Goal: Task Accomplishment & Management: Manage account settings

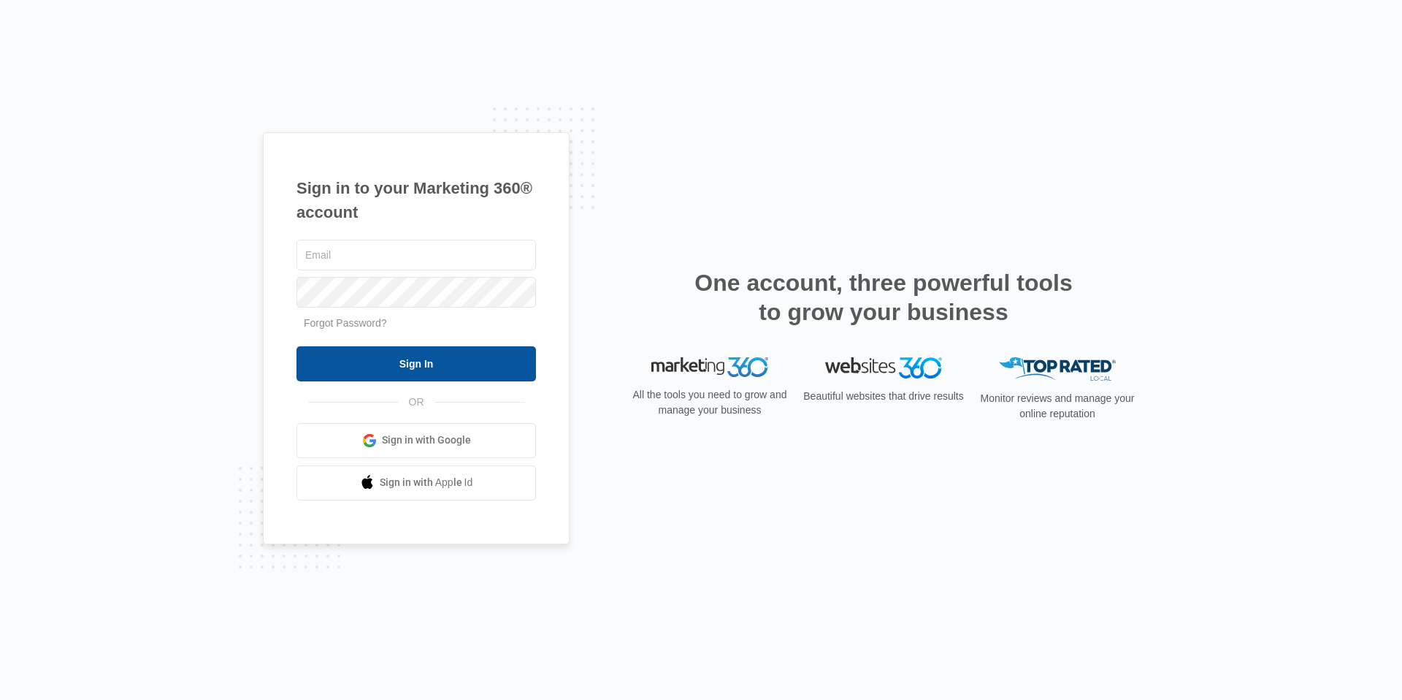
type input "[EMAIL_ADDRESS][DOMAIN_NAME]"
click at [470, 362] on input "Sign In" at bounding box center [416, 363] width 240 height 35
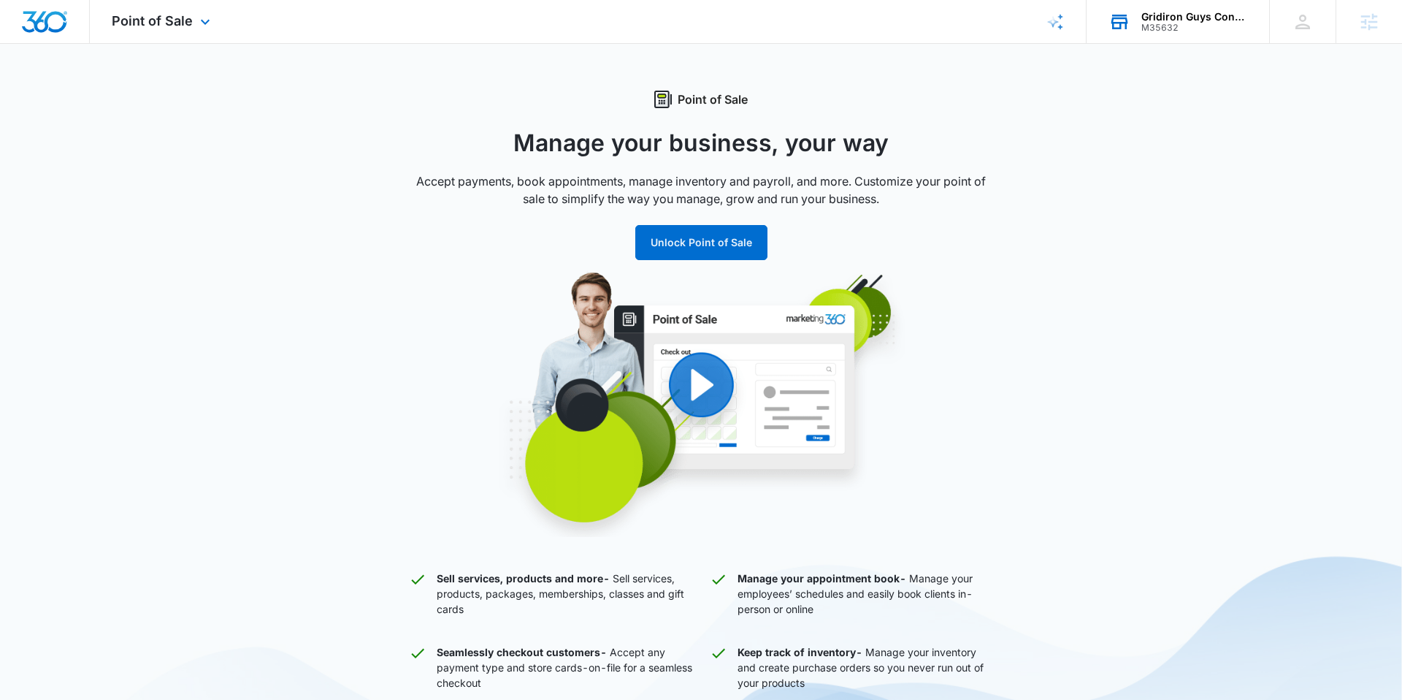
click at [1138, 26] on div "Gridiron Guys Construction M35632 Your Accounts View All" at bounding box center [1178, 21] width 183 height 43
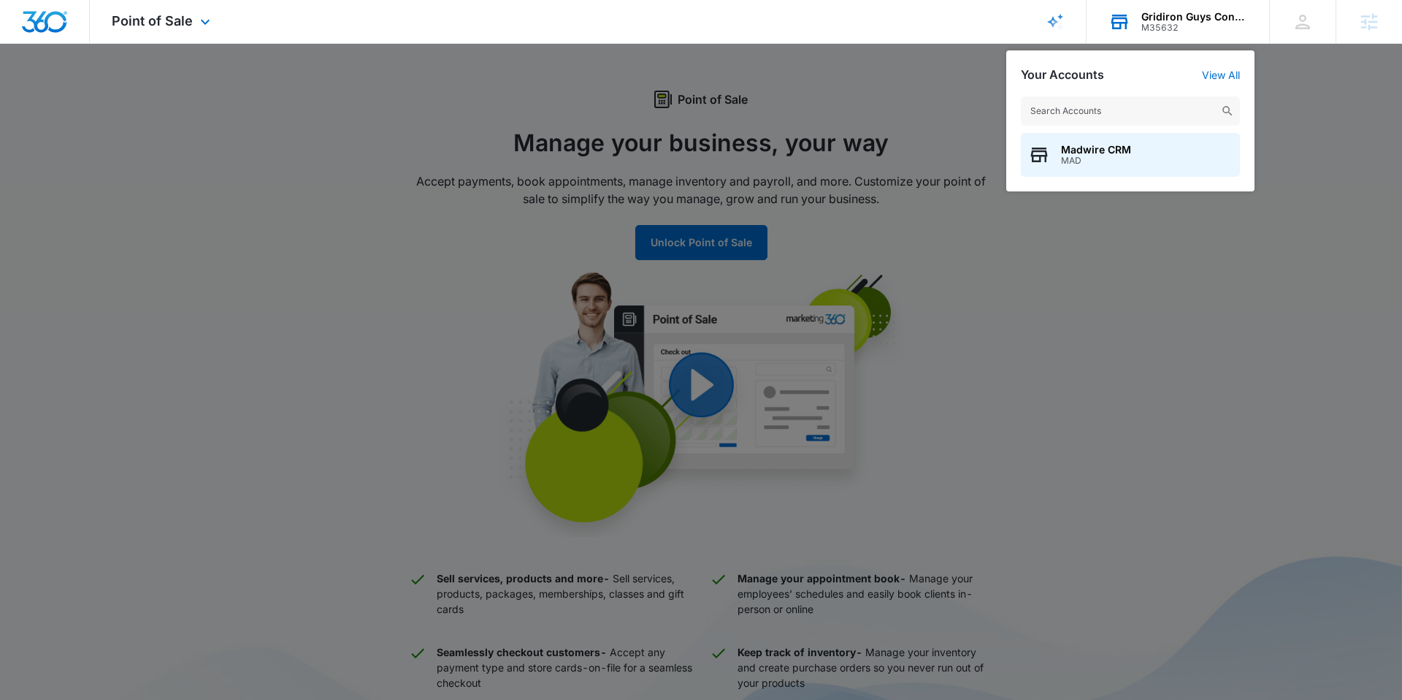
click at [1165, 23] on div "M35632" at bounding box center [1194, 28] width 107 height 10
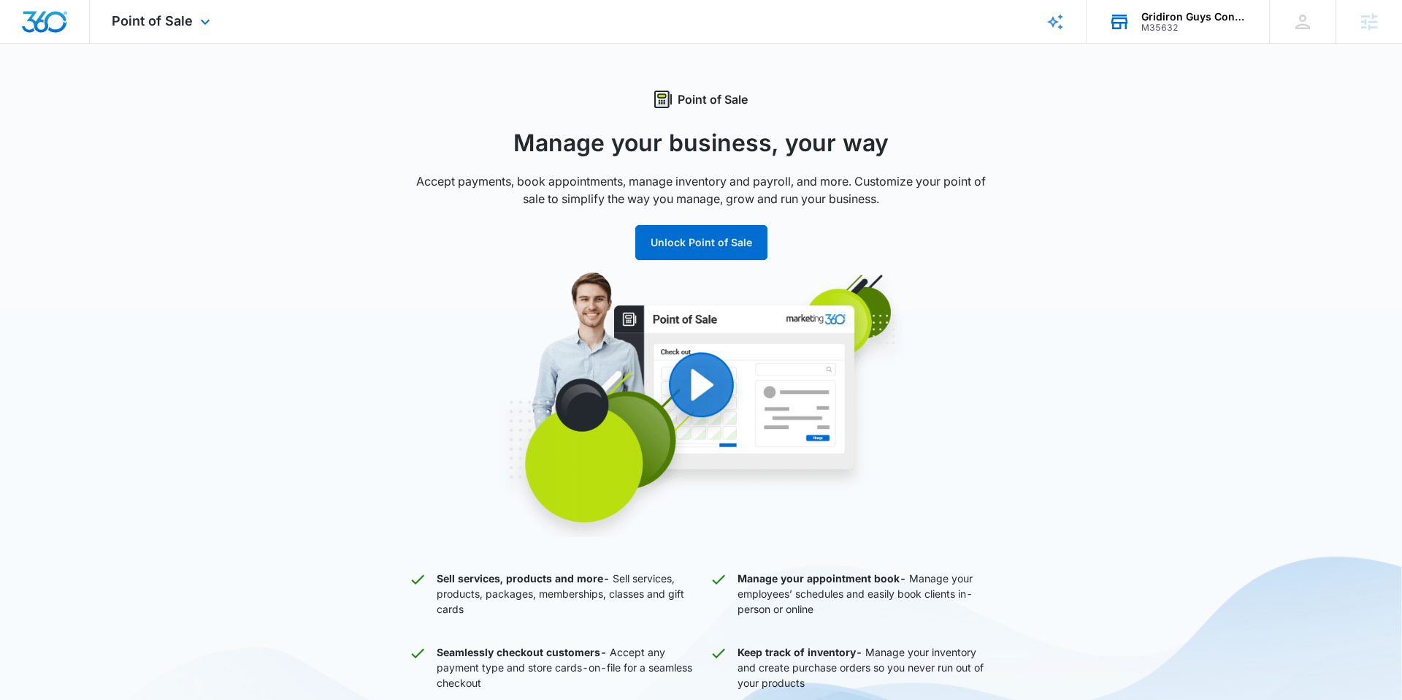
click at [1149, 31] on div "M35632" at bounding box center [1194, 28] width 107 height 10
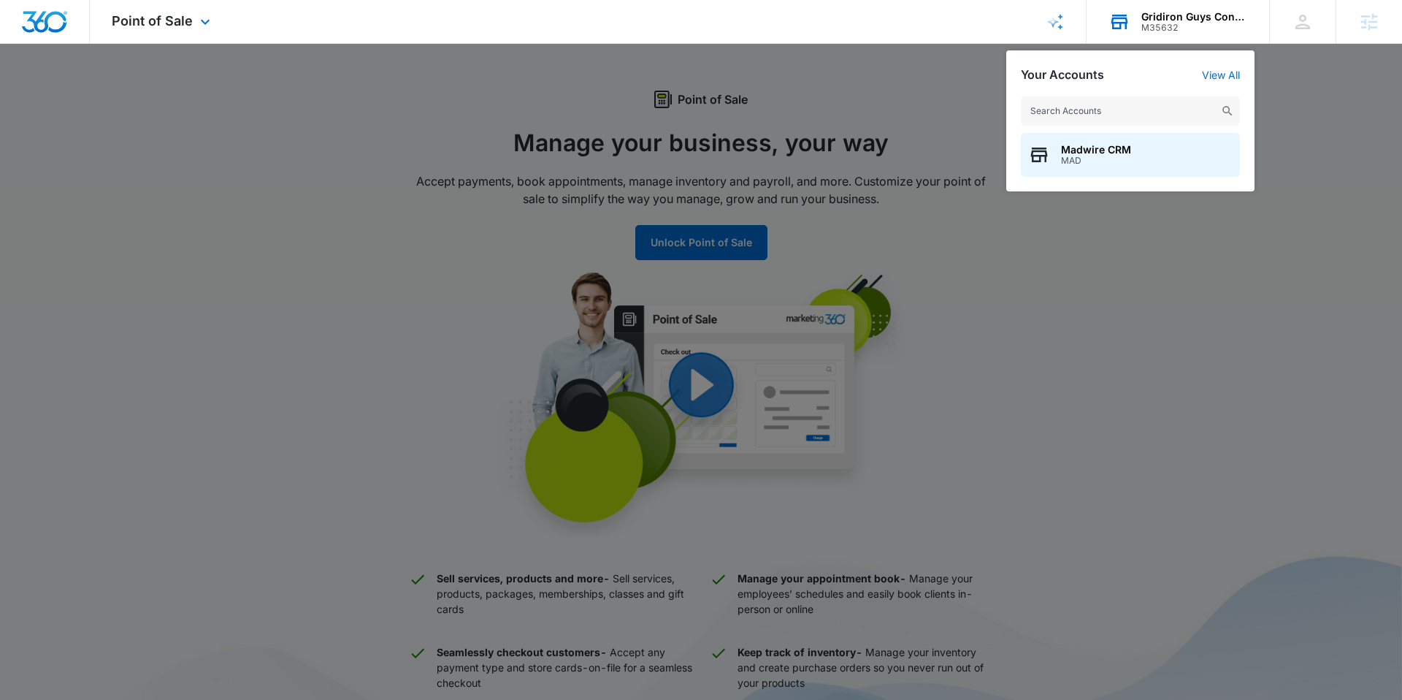
click at [1128, 104] on input "text" at bounding box center [1130, 110] width 219 height 29
type input "carbon recall"
drag, startPoint x: 1136, startPoint y: 139, endPoint x: 1125, endPoint y: 137, distance: 11.3
click at [1136, 139] on div "Carbon Recall Kalispell M320448" at bounding box center [1130, 155] width 219 height 44
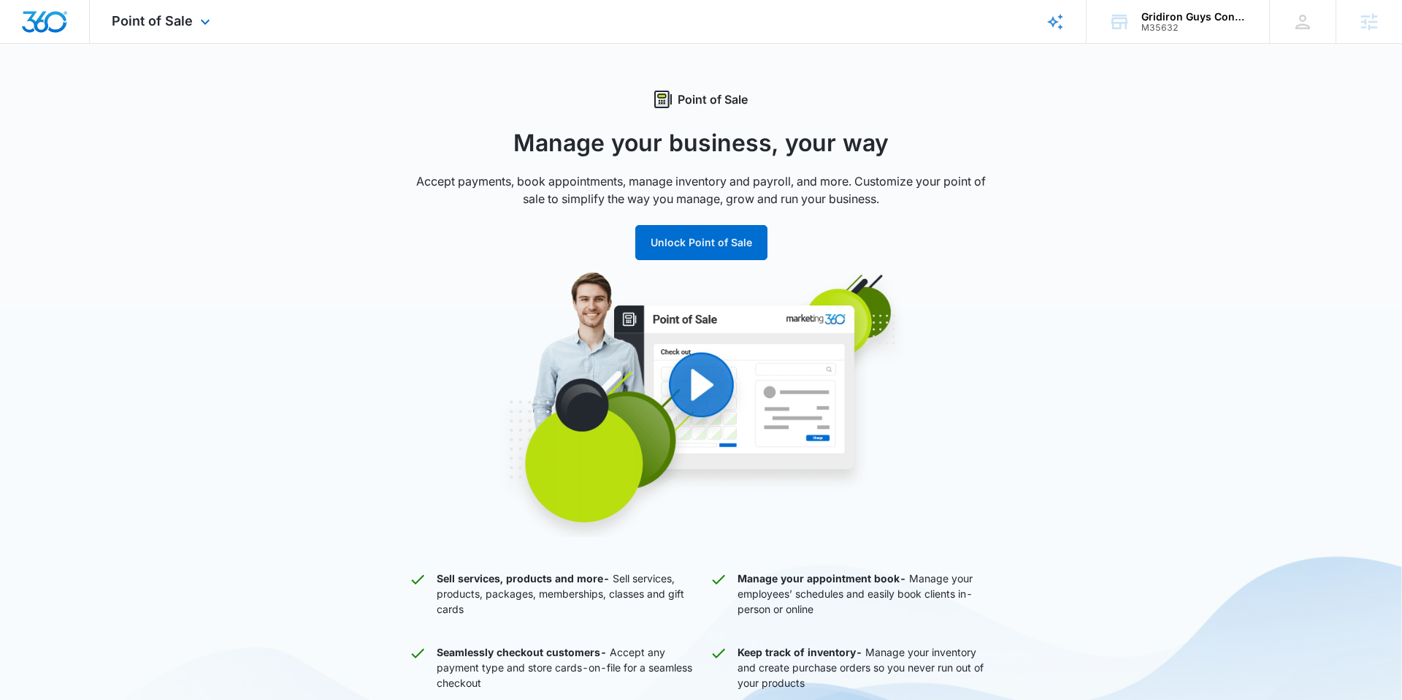
click at [179, 31] on div "Point of Sale Apps Reputation Websites Forms CRM Email Social POS Content Ads I…" at bounding box center [163, 21] width 146 height 43
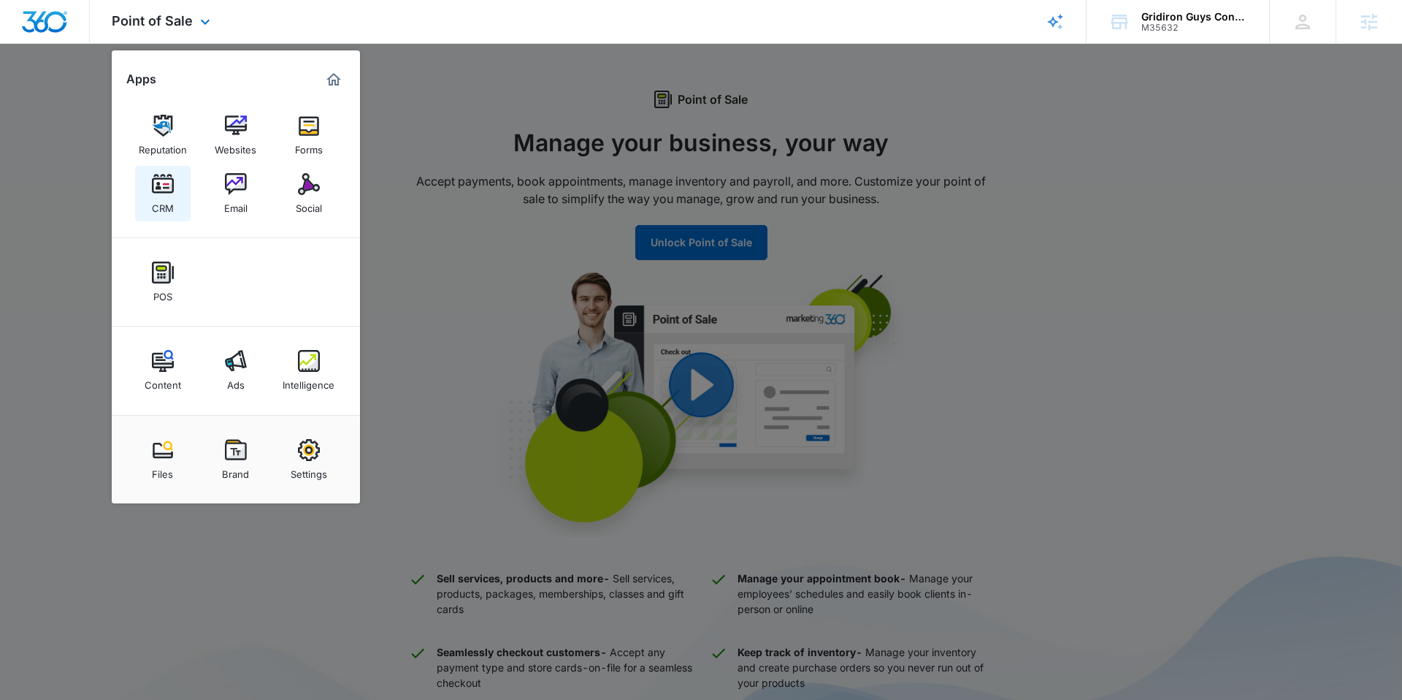
click at [157, 187] on img at bounding box center [163, 184] width 22 height 22
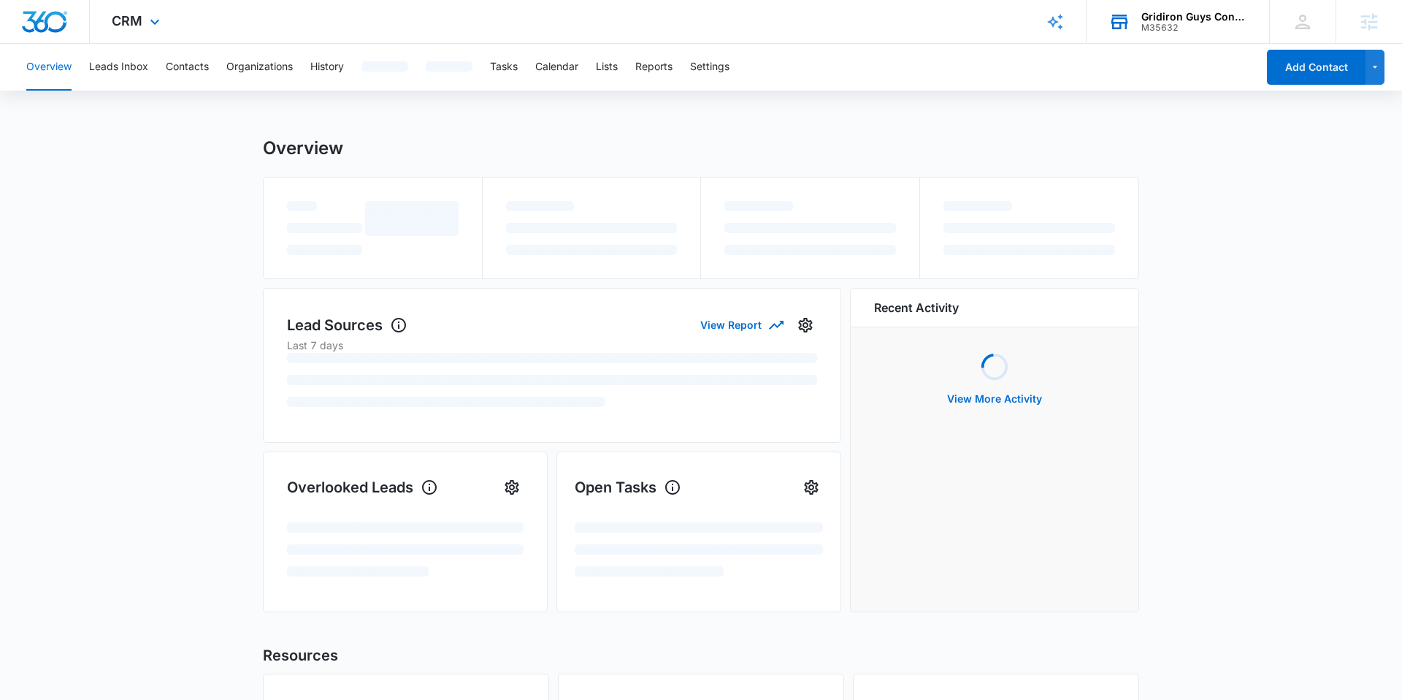
click at [1155, 24] on div "M35632" at bounding box center [1194, 28] width 107 height 10
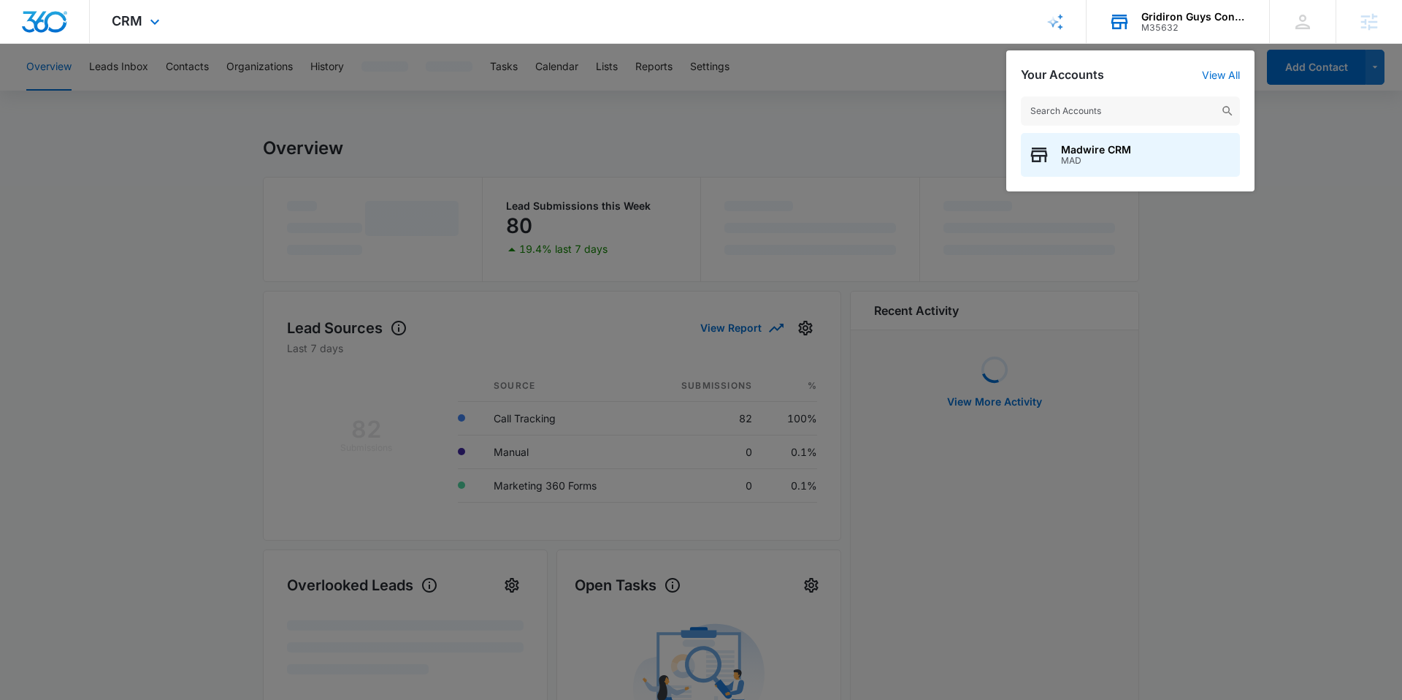
click at [1107, 97] on input "text" at bounding box center [1130, 110] width 219 height 29
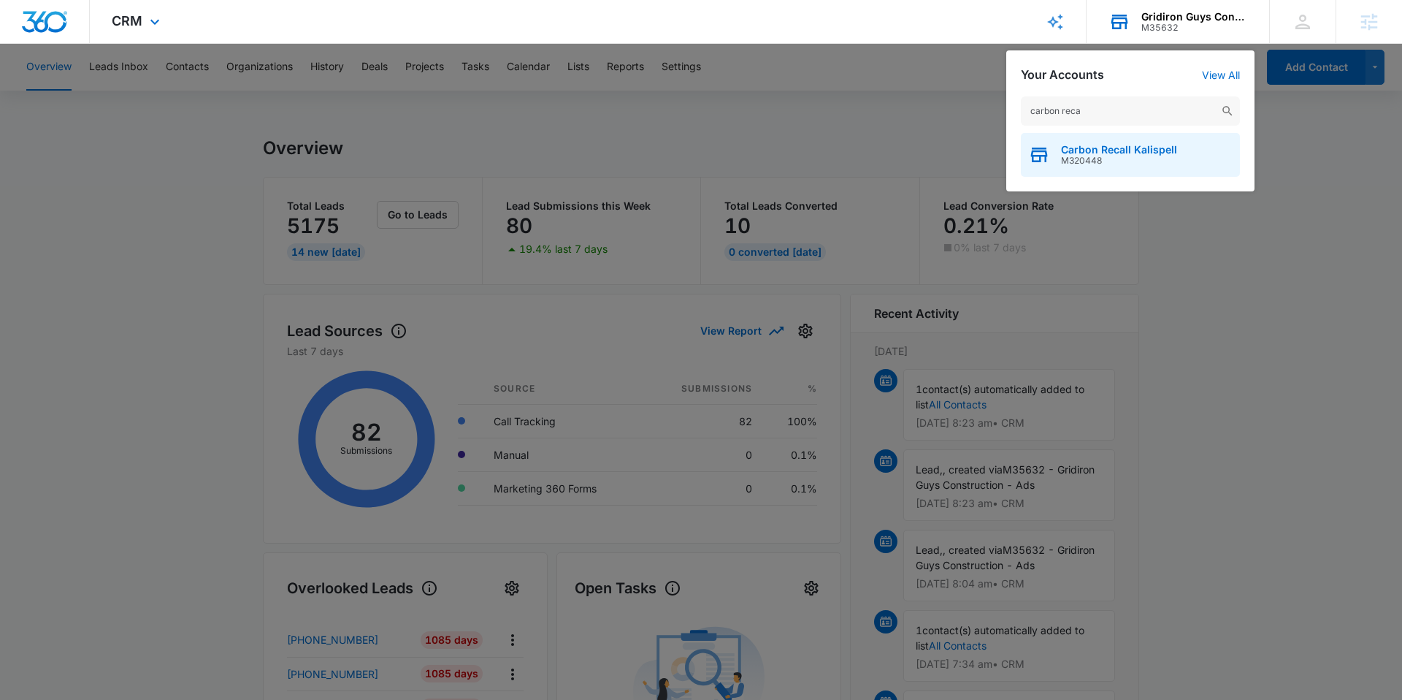
type input "carbon reca"
click at [1129, 148] on span "Carbon Recall Kalispell" at bounding box center [1119, 150] width 116 height 12
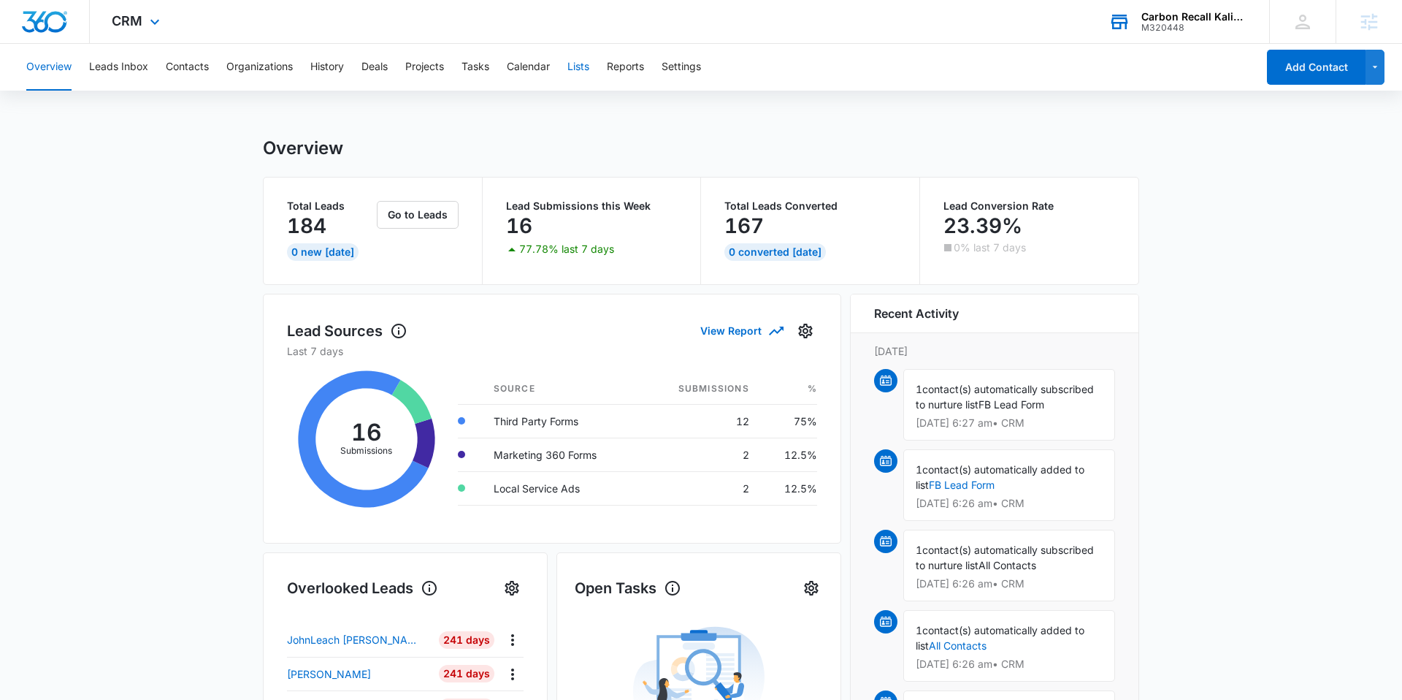
click at [572, 69] on button "Lists" at bounding box center [578, 67] width 22 height 47
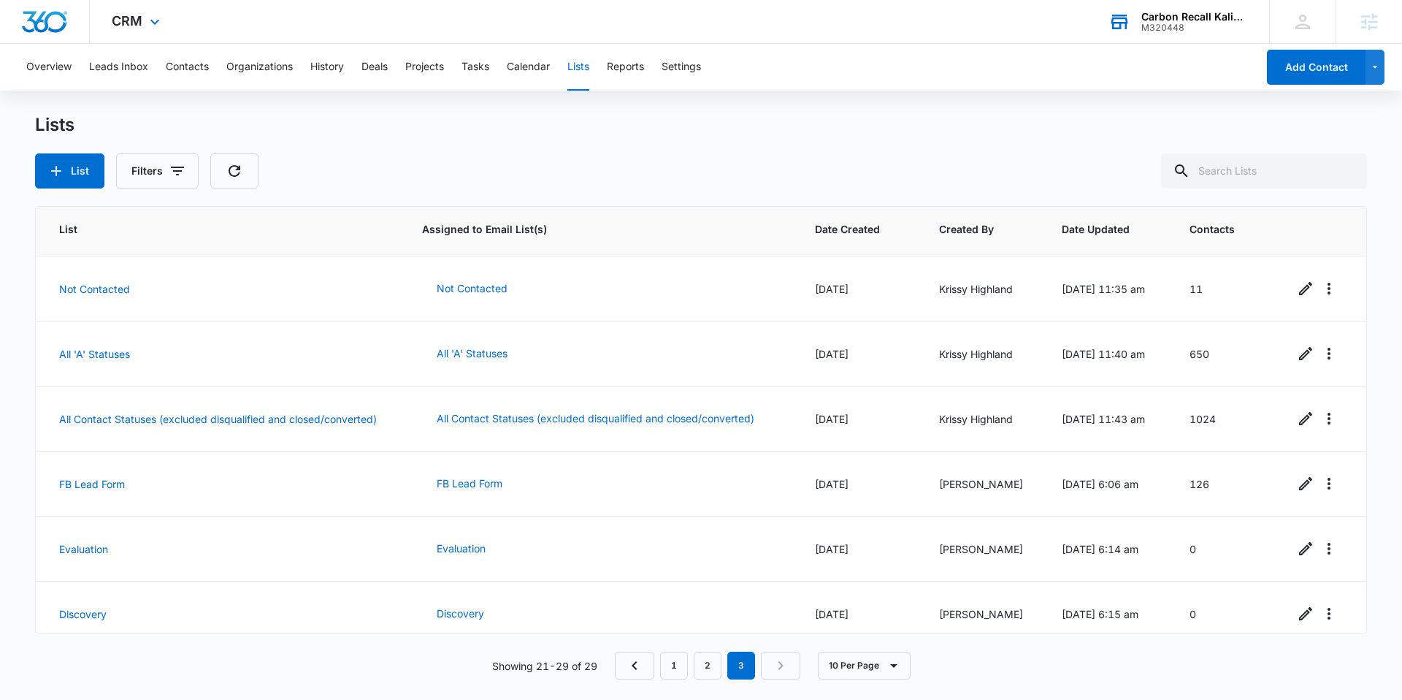
scroll to position [203, 0]
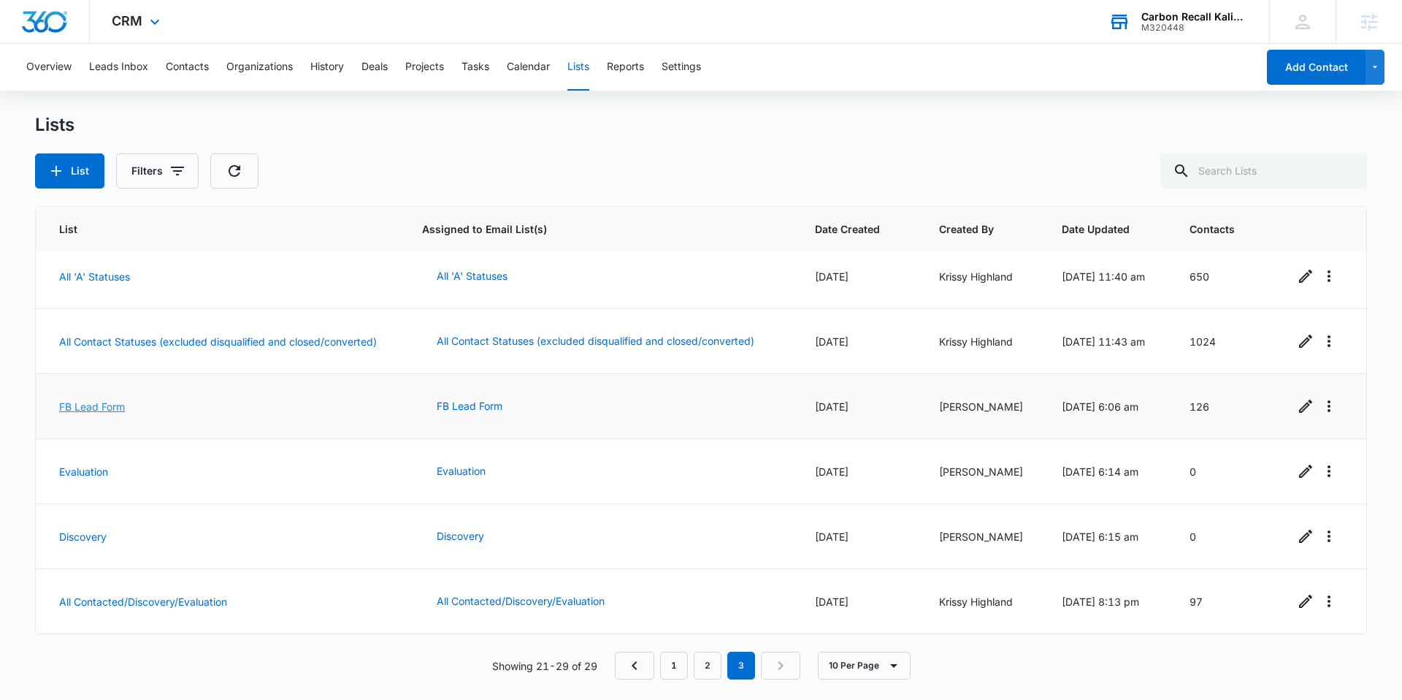
click at [86, 407] on link "FB Lead Form" at bounding box center [92, 406] width 66 height 12
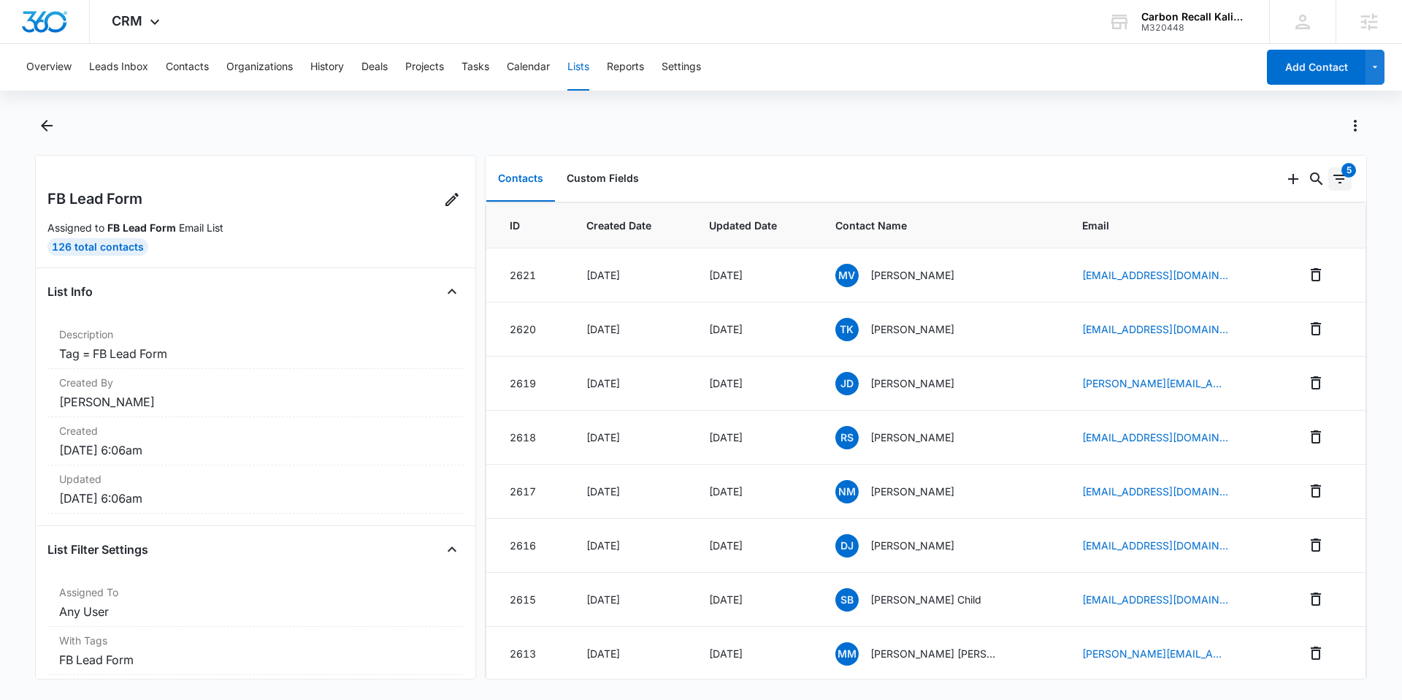
click at [1340, 183] on icon "Filters" at bounding box center [1339, 179] width 13 height 9
click at [1276, 160] on div "Contacts Custom Fields" at bounding box center [884, 179] width 796 height 47
click at [1352, 126] on icon "Actions" at bounding box center [1356, 126] width 18 height 18
click at [1283, 230] on div "Export List" at bounding box center [1289, 232] width 85 height 10
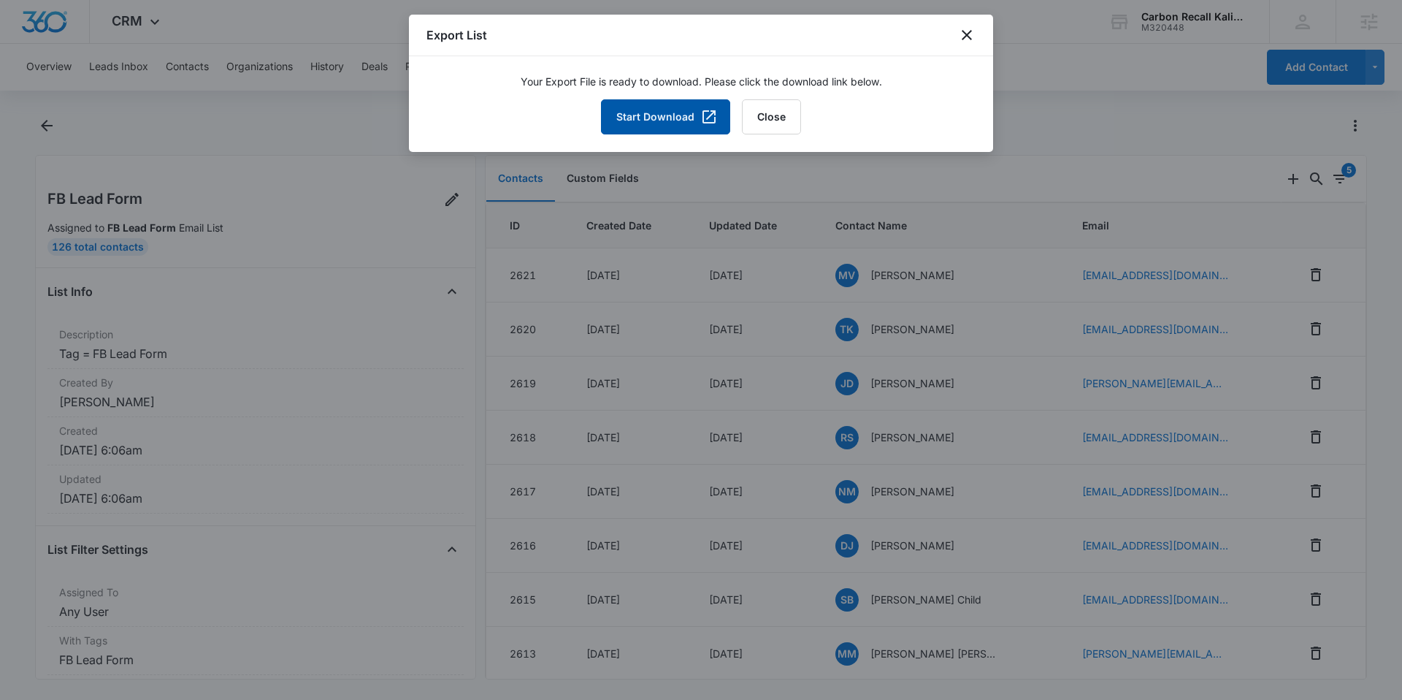
click at [672, 107] on button "Start Download" at bounding box center [665, 116] width 129 height 35
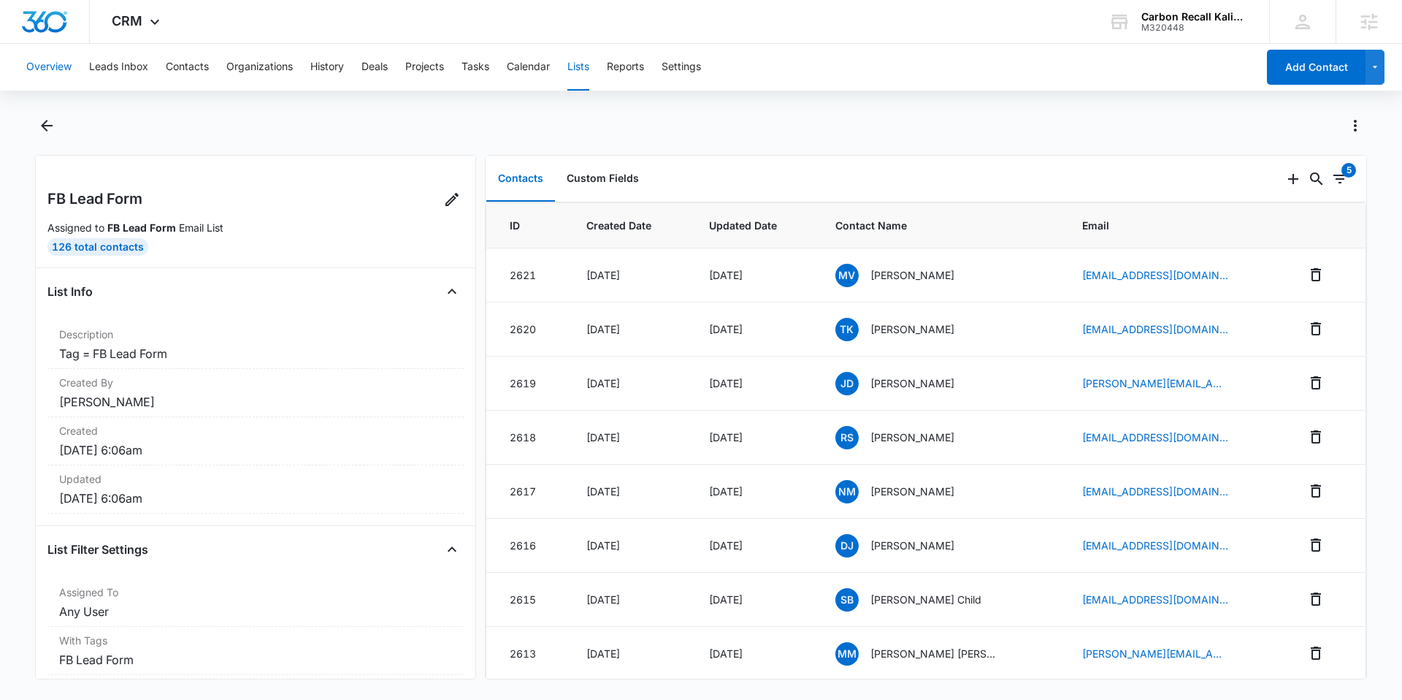
click at [61, 66] on button "Overview" at bounding box center [48, 67] width 45 height 47
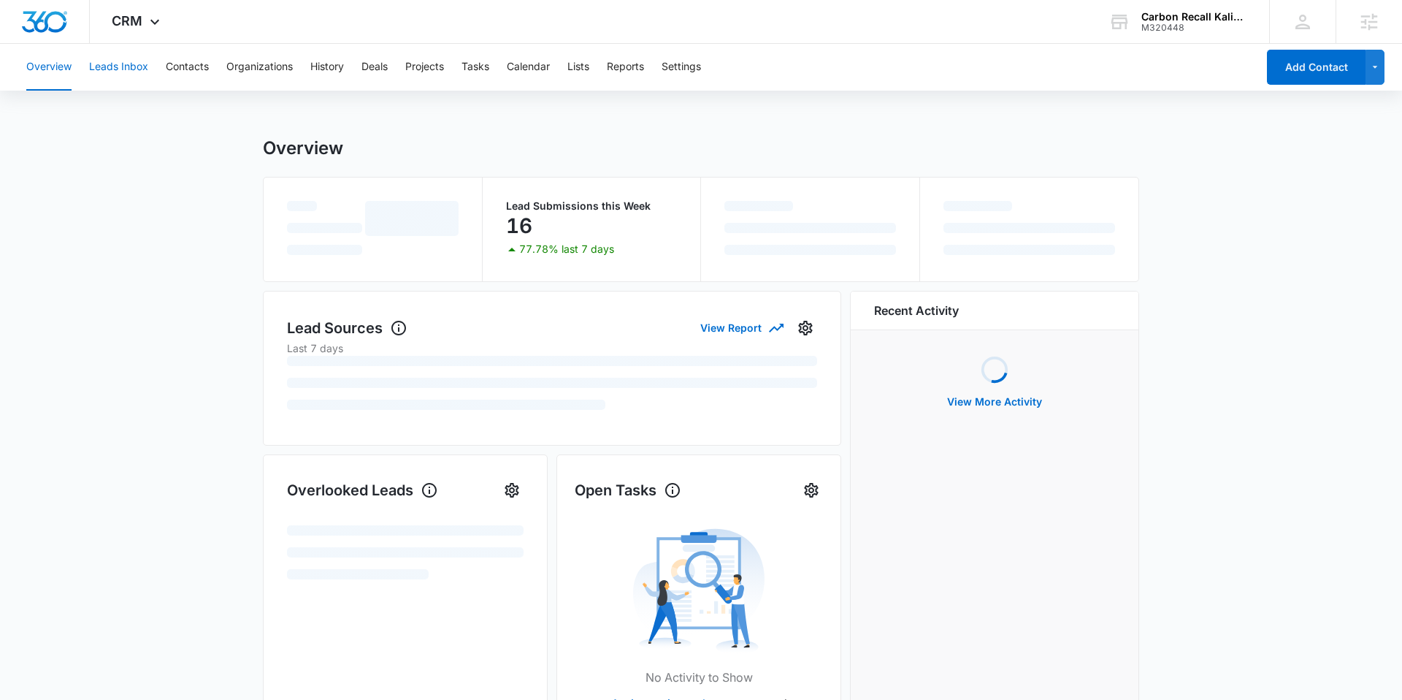
click at [139, 66] on button "Leads Inbox" at bounding box center [118, 67] width 59 height 47
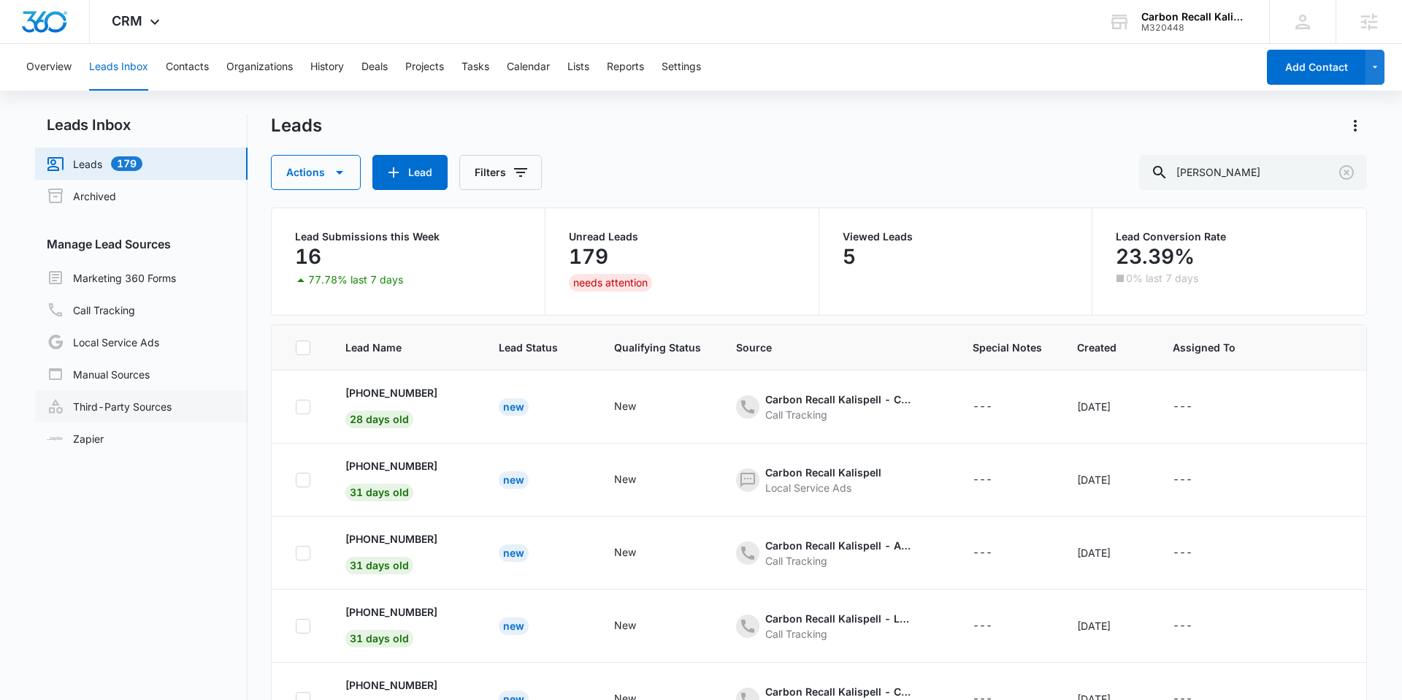
click at [169, 397] on link "Third-Party Sources" at bounding box center [109, 406] width 125 height 18
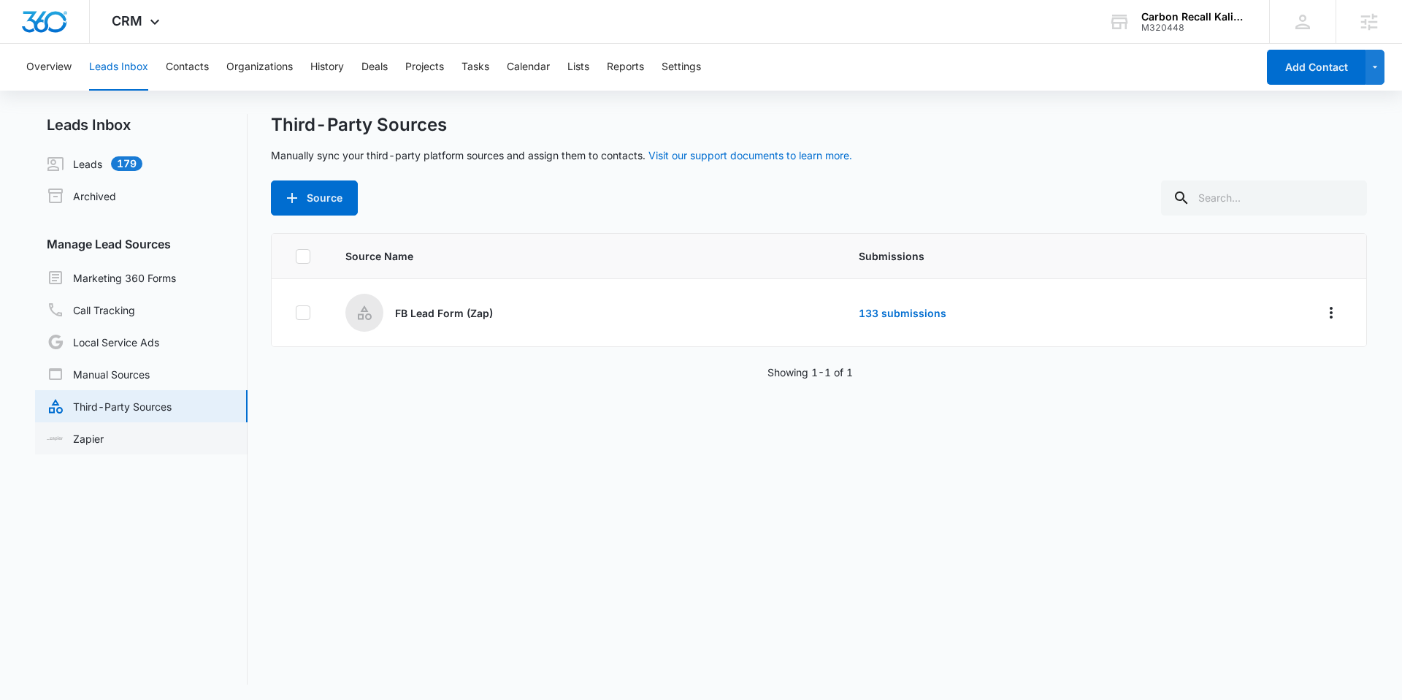
click at [104, 431] on link "Zapier" at bounding box center [75, 438] width 57 height 15
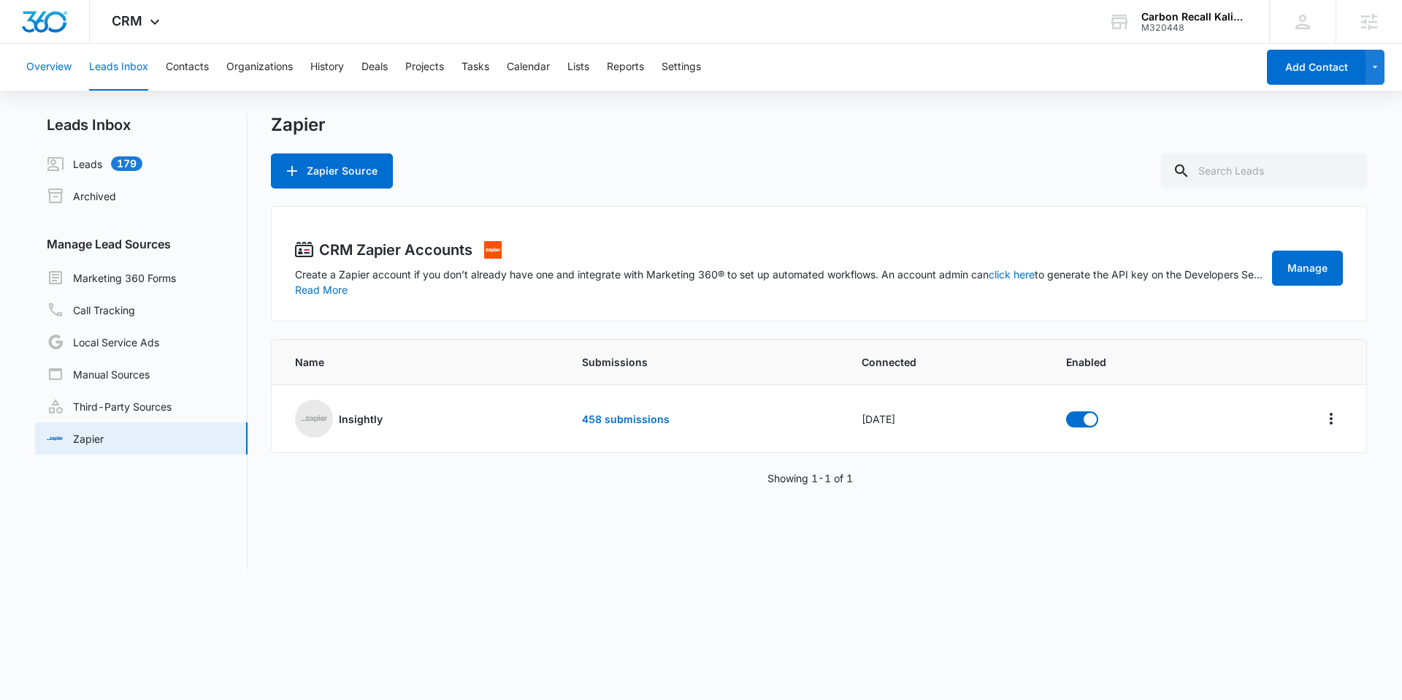
click at [51, 70] on button "Overview" at bounding box center [48, 67] width 45 height 47
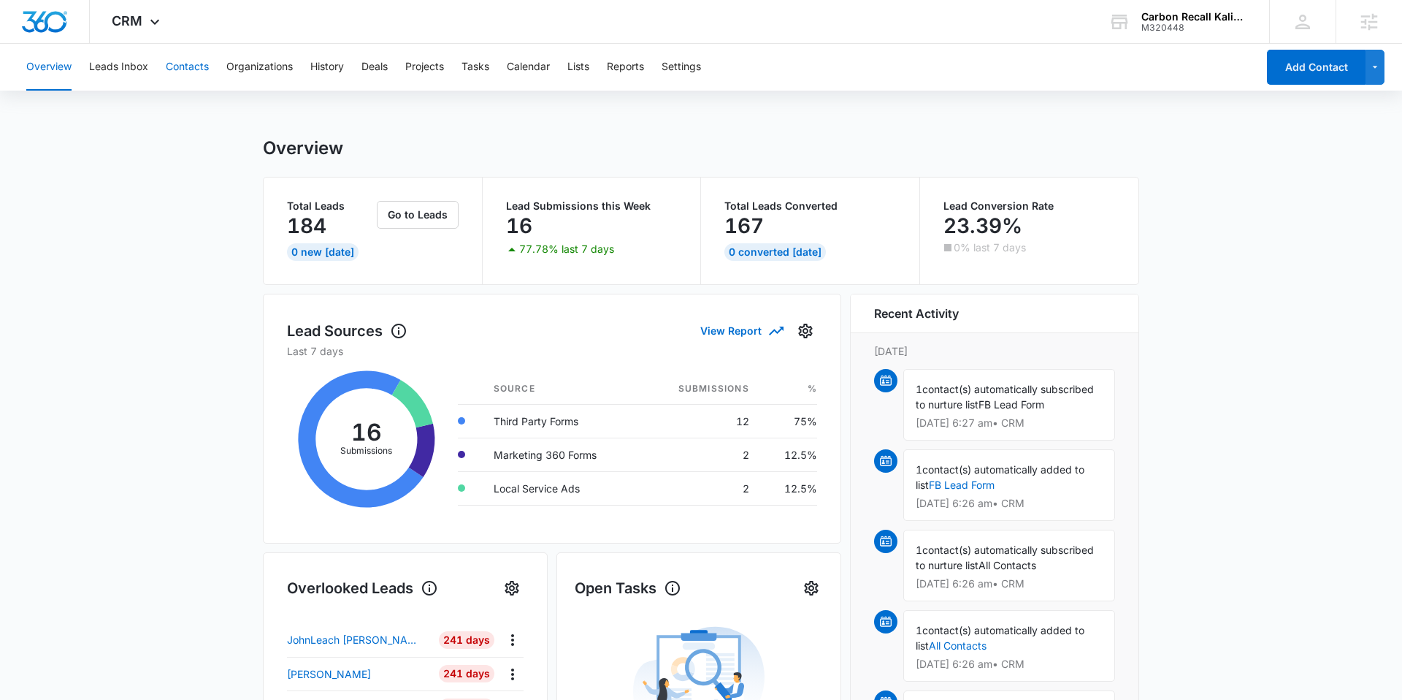
click at [191, 69] on button "Contacts" at bounding box center [187, 67] width 43 height 47
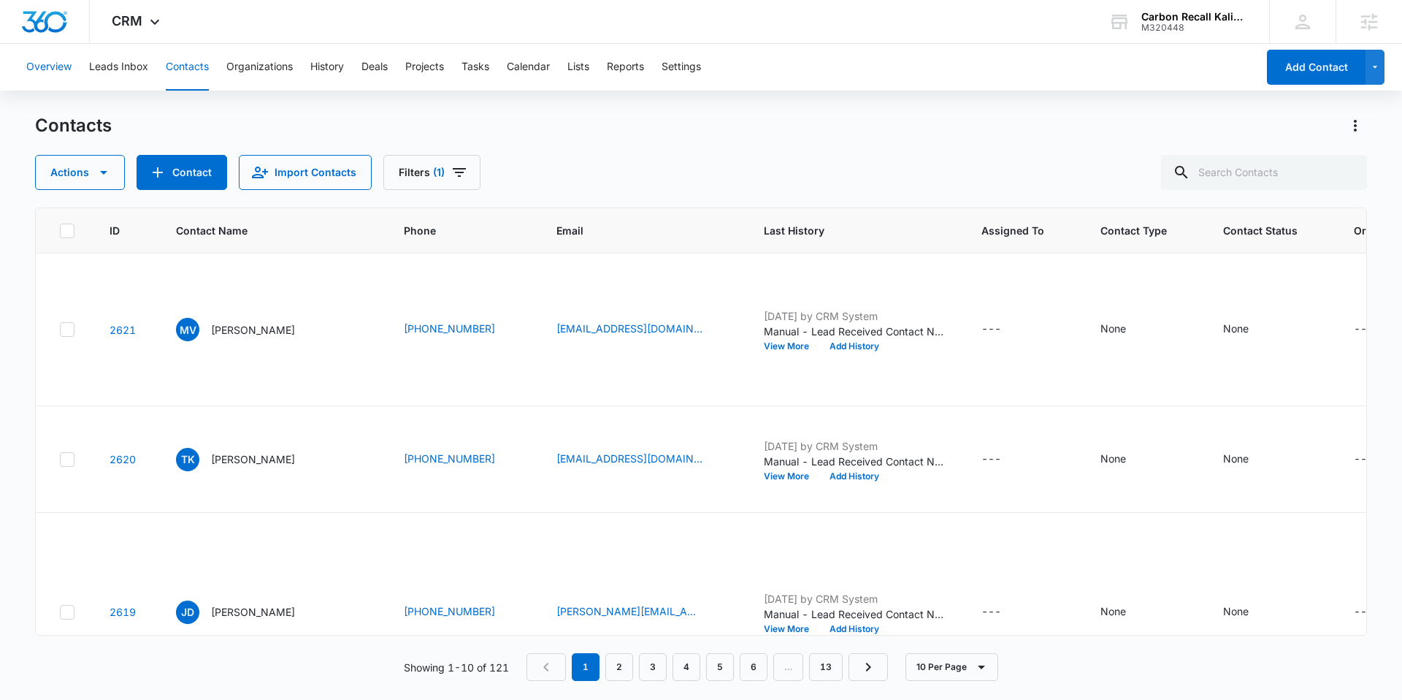
click at [48, 72] on button "Overview" at bounding box center [48, 67] width 45 height 47
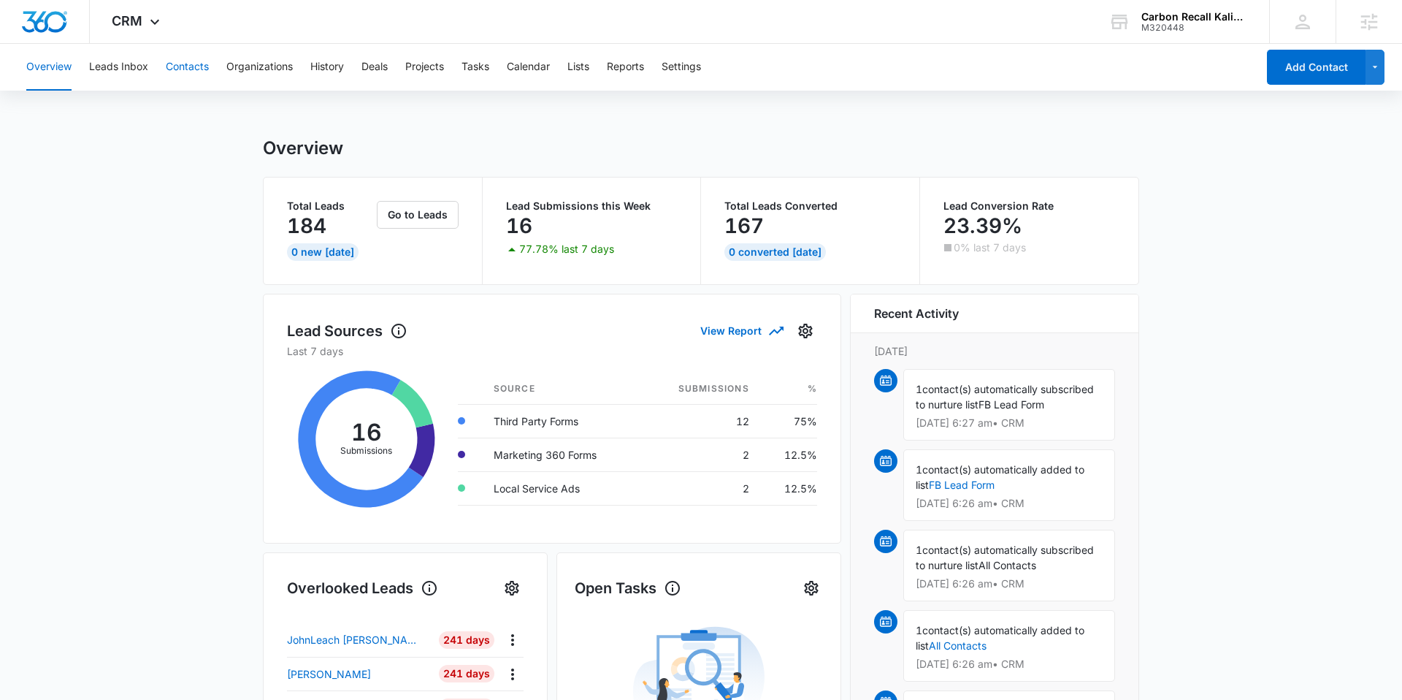
click at [174, 72] on button "Contacts" at bounding box center [187, 67] width 43 height 47
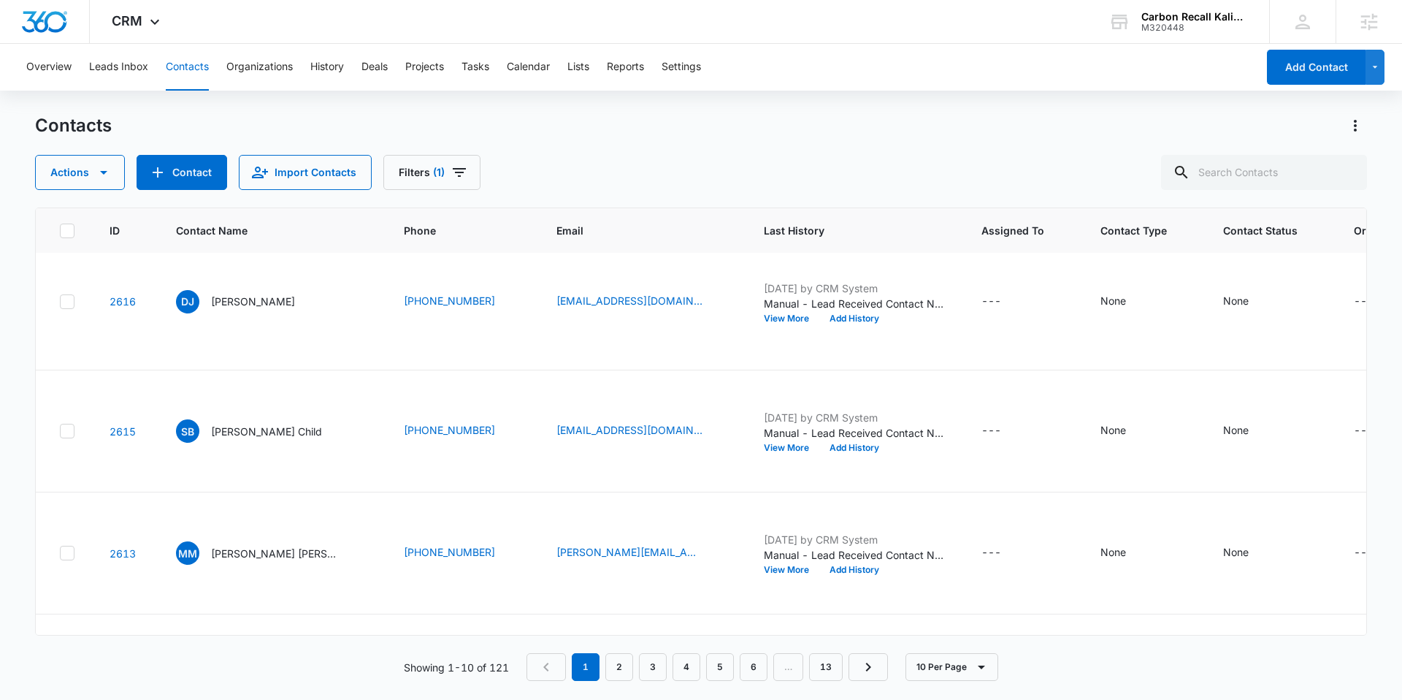
scroll to position [729, 0]
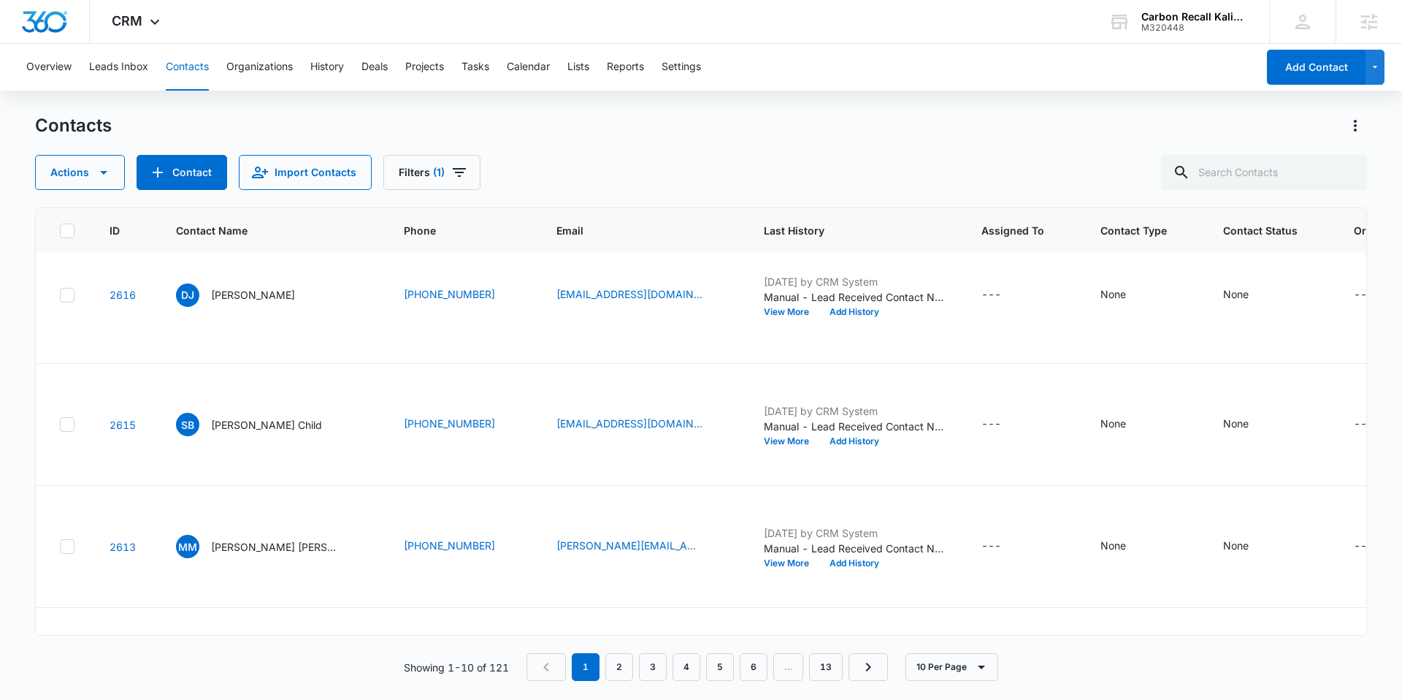
click at [240, 173] on p "Noelle Martin" at bounding box center [253, 165] width 84 height 15
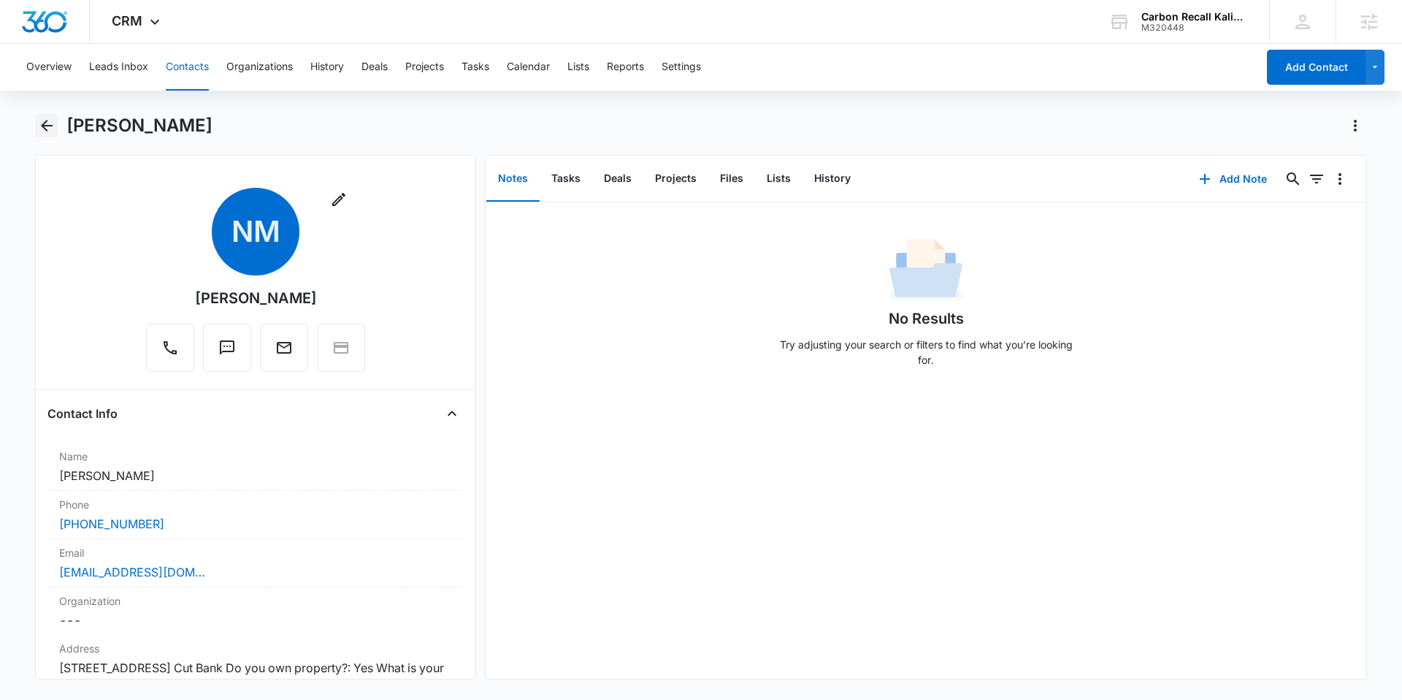
click at [43, 124] on icon "Back" at bounding box center [47, 126] width 12 height 12
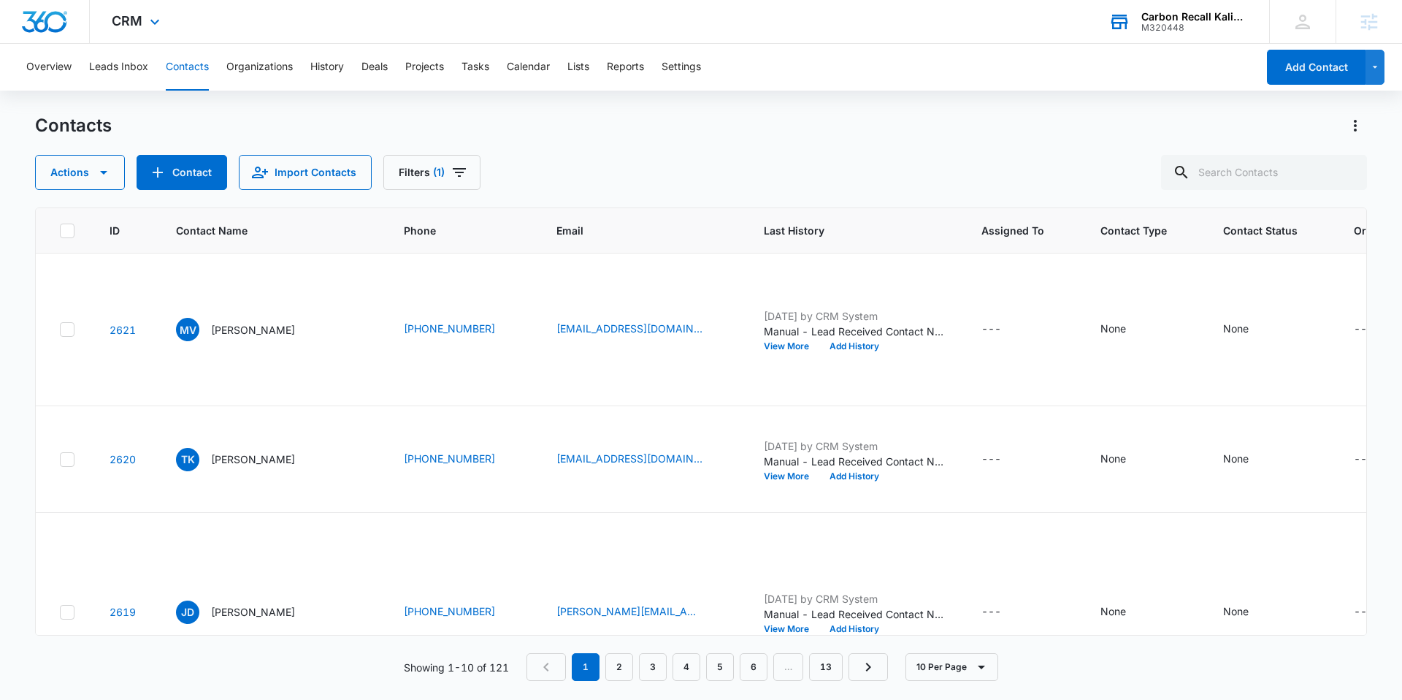
click at [1138, 20] on div "Carbon Recall Kalispell M320448 Your Accounts View All" at bounding box center [1178, 21] width 183 height 43
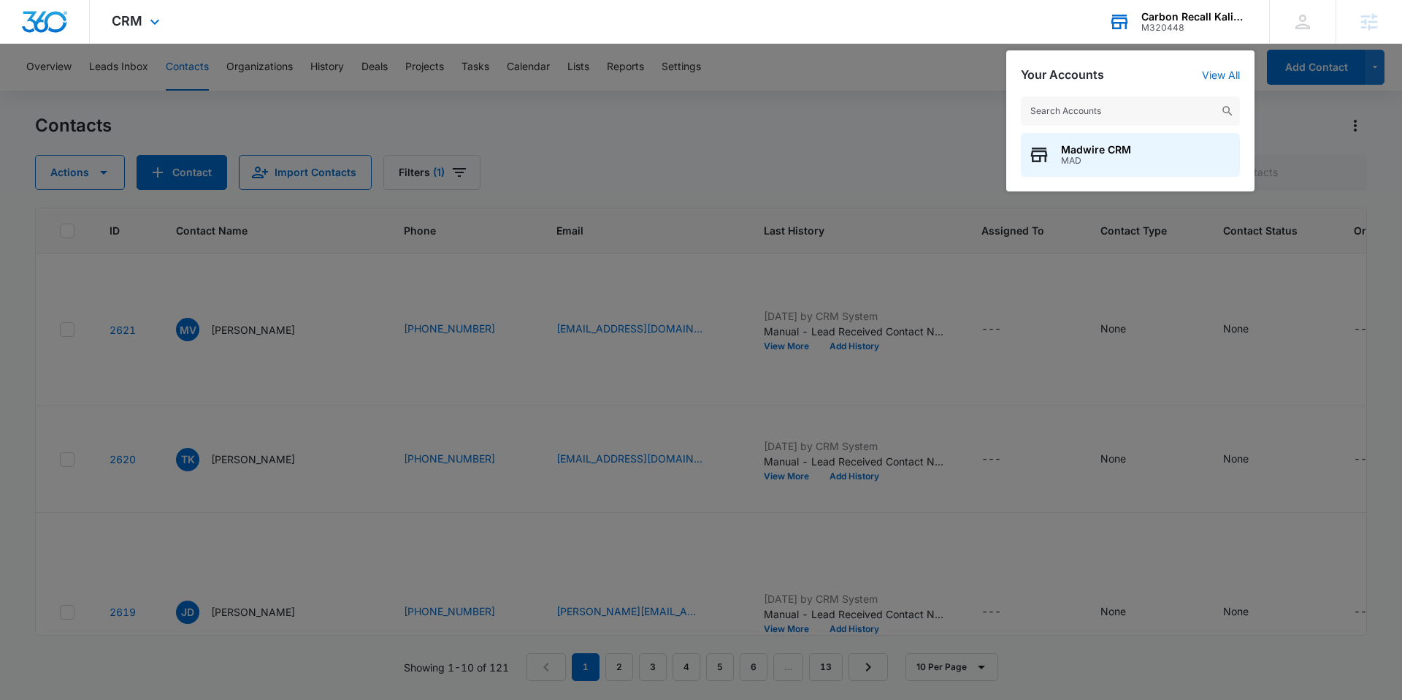
click at [1104, 110] on input "text" at bounding box center [1130, 110] width 219 height 29
type input "the benj"
click at [1129, 144] on span "The Benjamin Ridgefield" at bounding box center [1114, 150] width 107 height 12
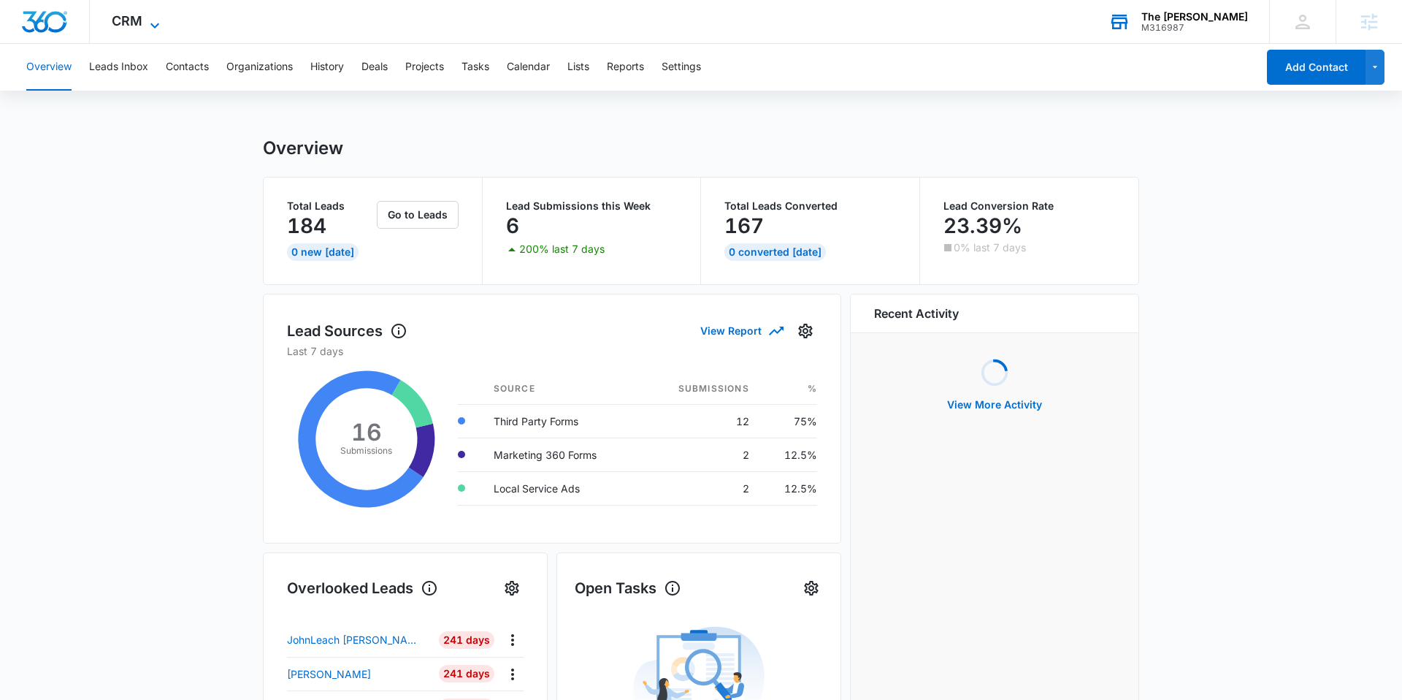
click at [146, 29] on icon at bounding box center [155, 26] width 18 height 18
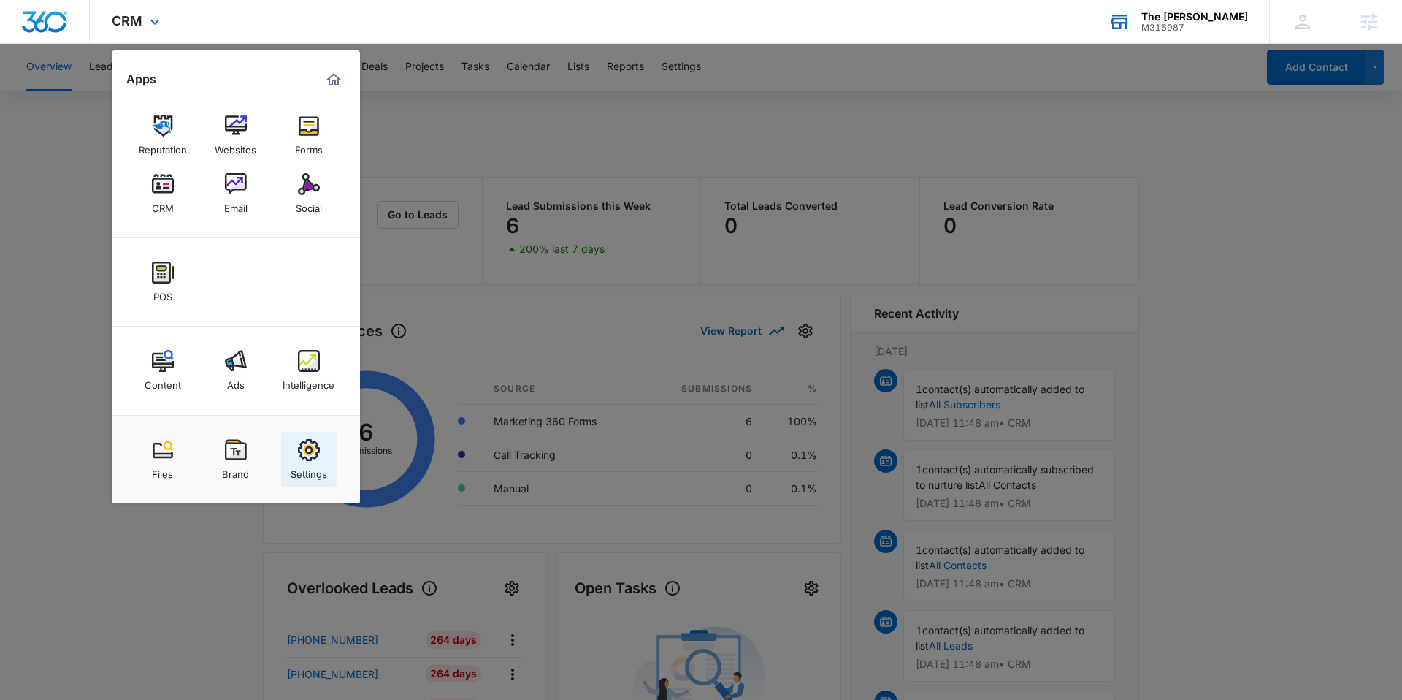
click at [310, 458] on img at bounding box center [309, 450] width 22 height 22
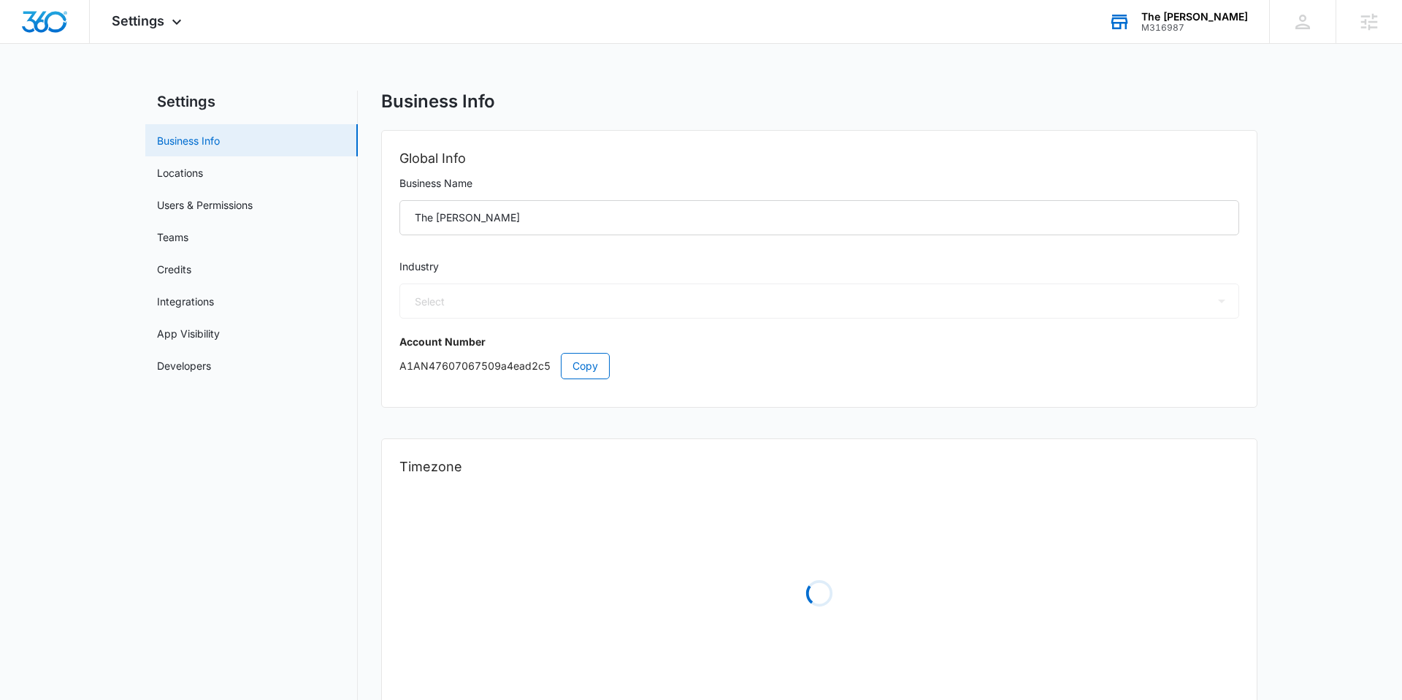
select select "11"
select select "US"
select select "America/New_York"
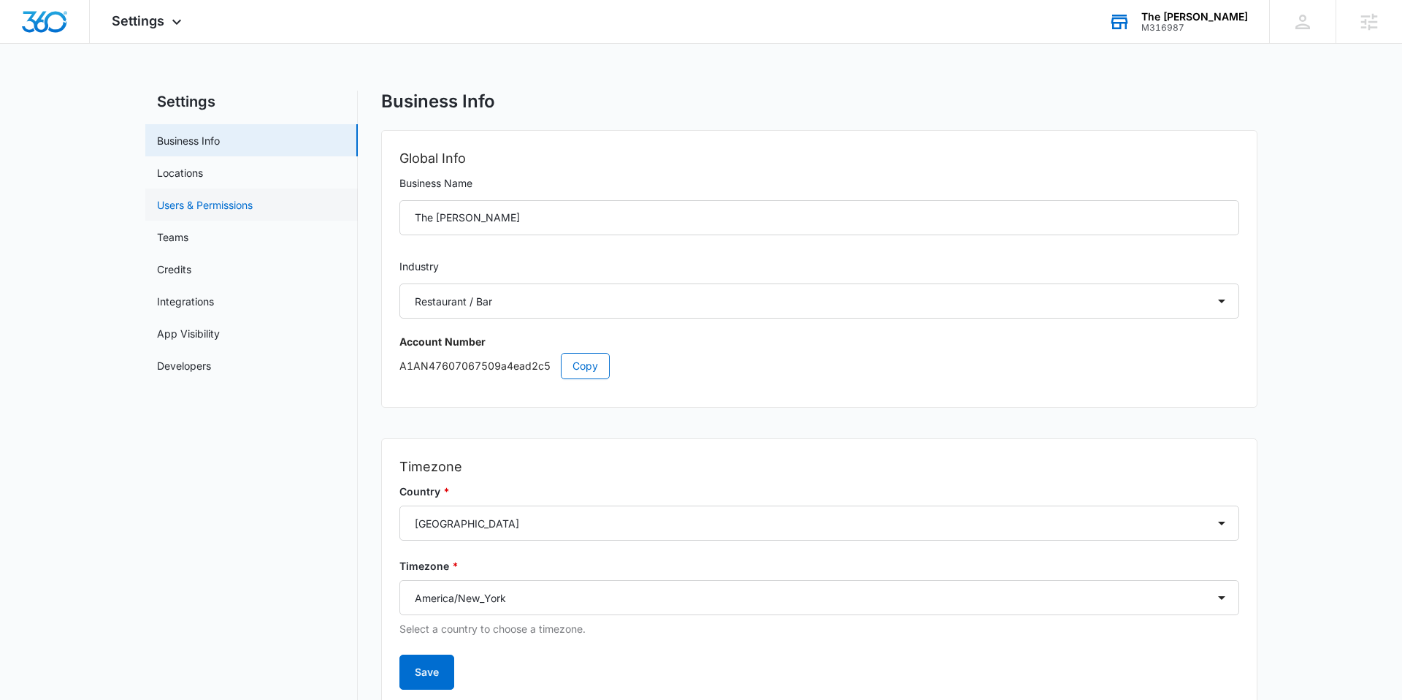
click at [231, 205] on link "Users & Permissions" at bounding box center [205, 204] width 96 height 15
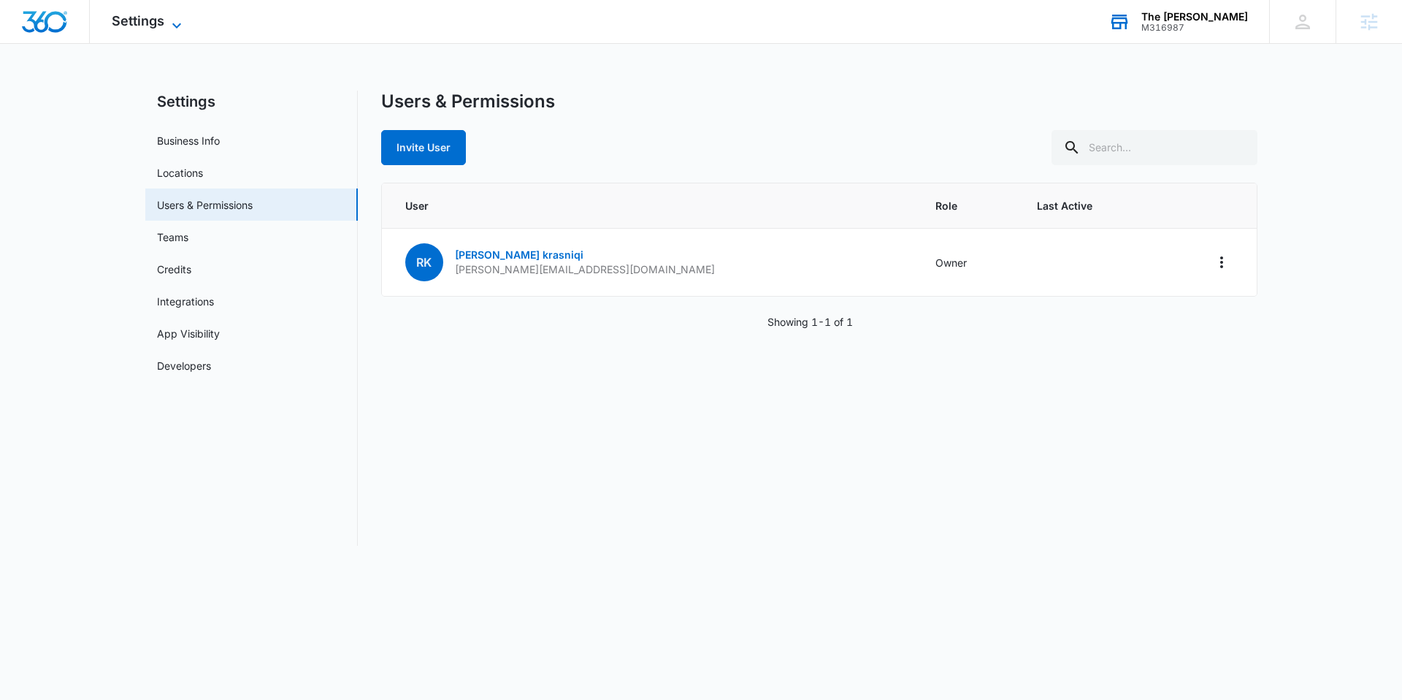
click at [140, 26] on span "Settings" at bounding box center [138, 20] width 53 height 15
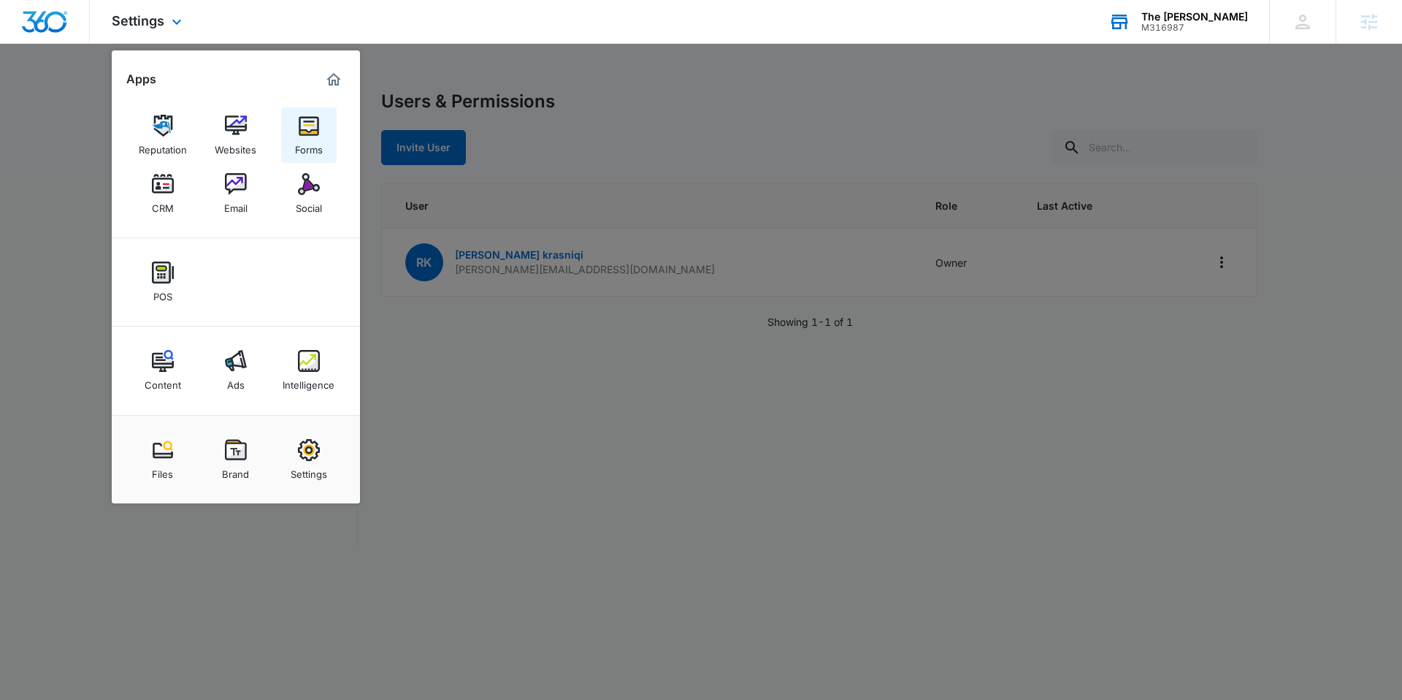
click at [314, 128] on img at bounding box center [309, 126] width 22 height 22
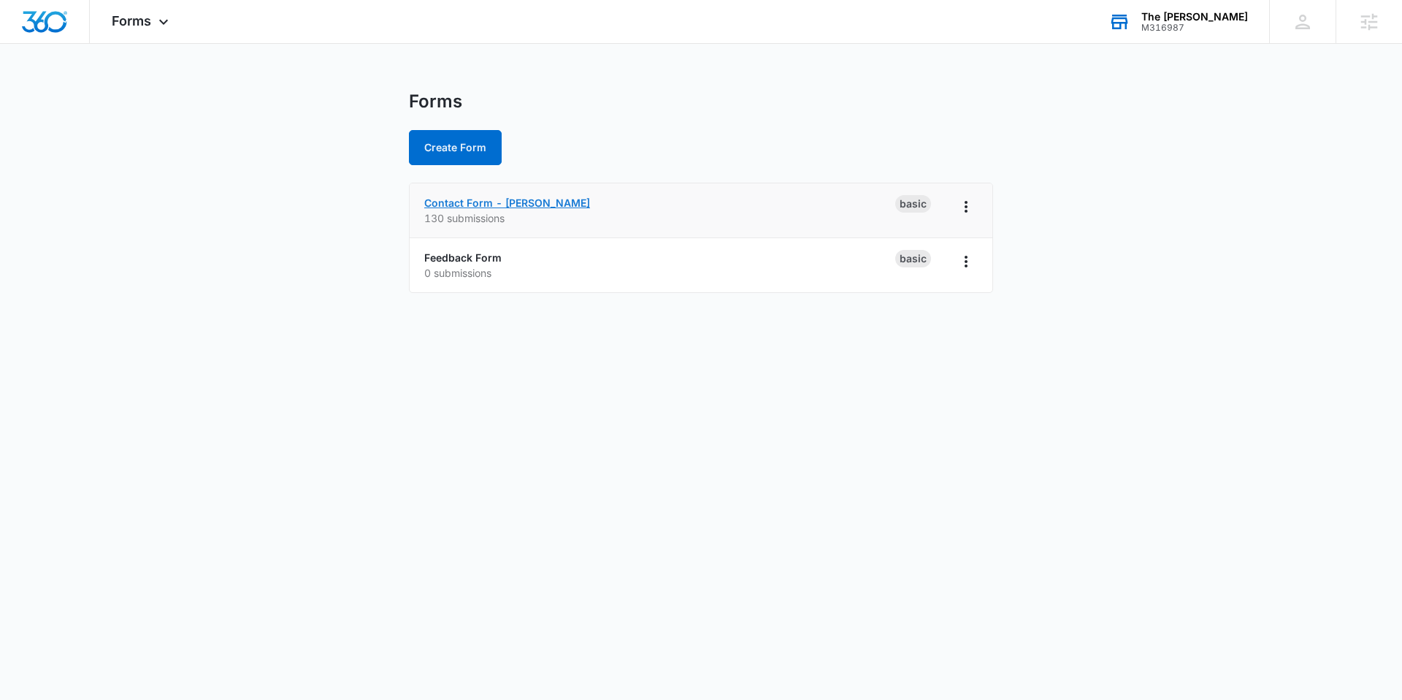
click at [499, 207] on link "Contact Form - Benjamin" at bounding box center [507, 202] width 166 height 12
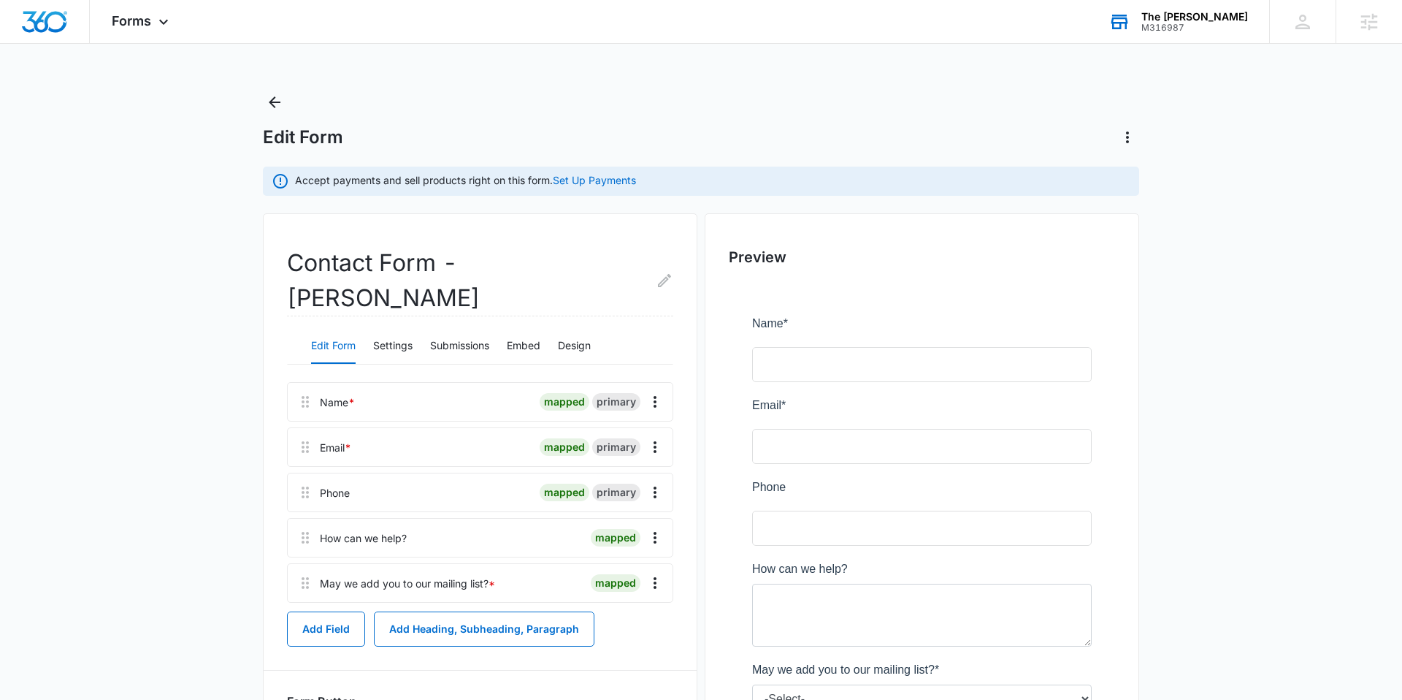
scroll to position [167, 0]
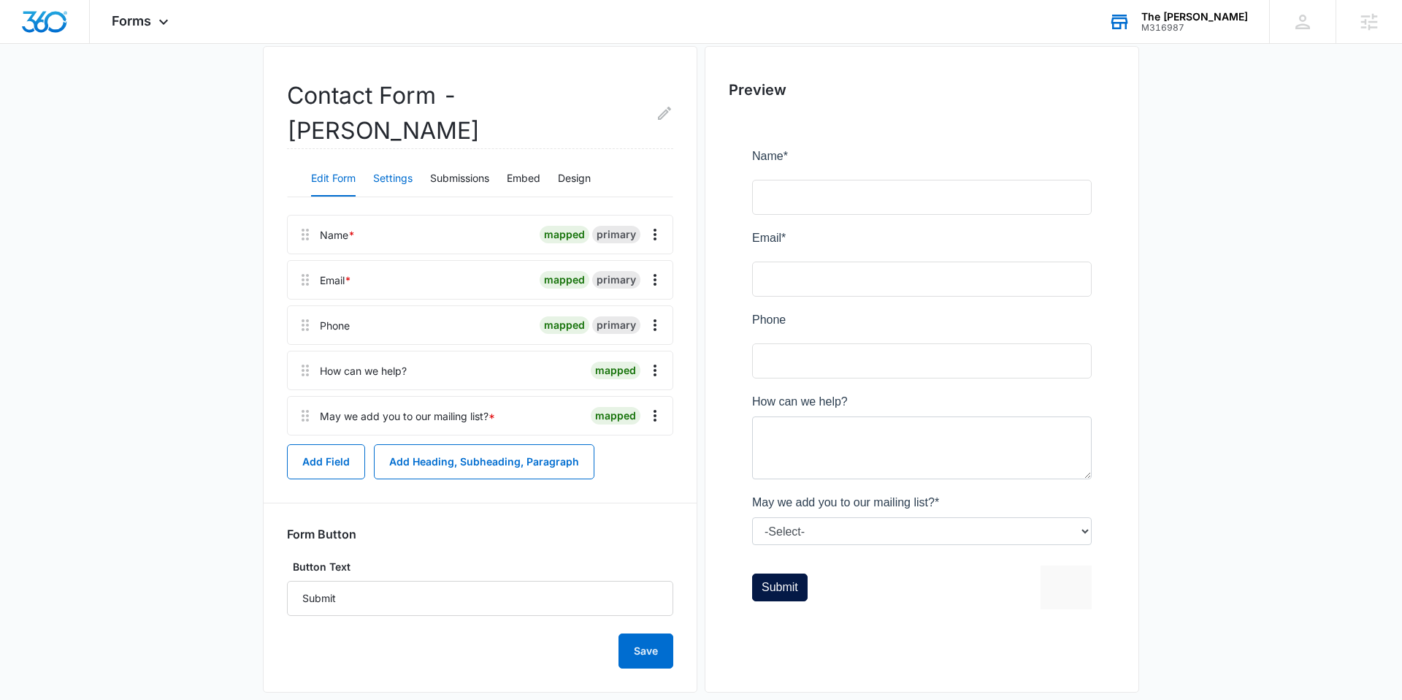
click at [388, 161] on button "Settings" at bounding box center [392, 178] width 39 height 35
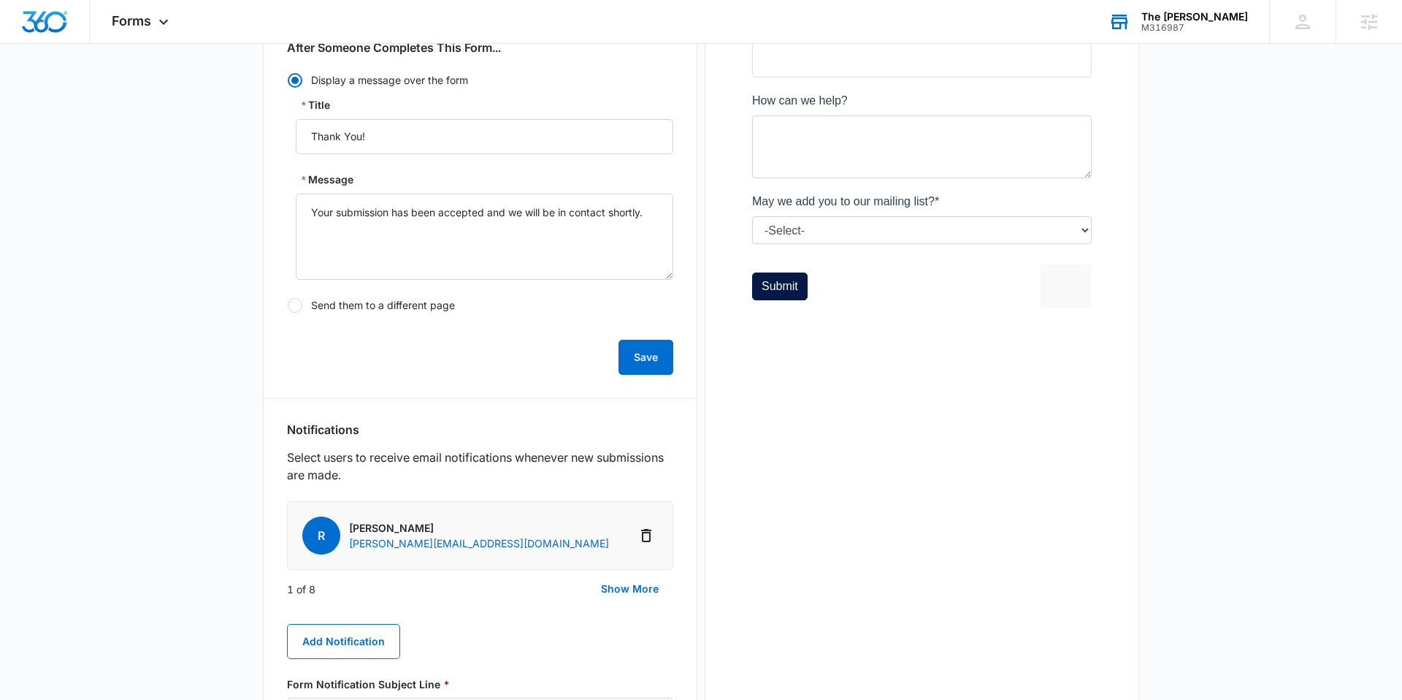
scroll to position [470, 0]
click at [626, 569] on button "Show More" at bounding box center [629, 586] width 87 height 35
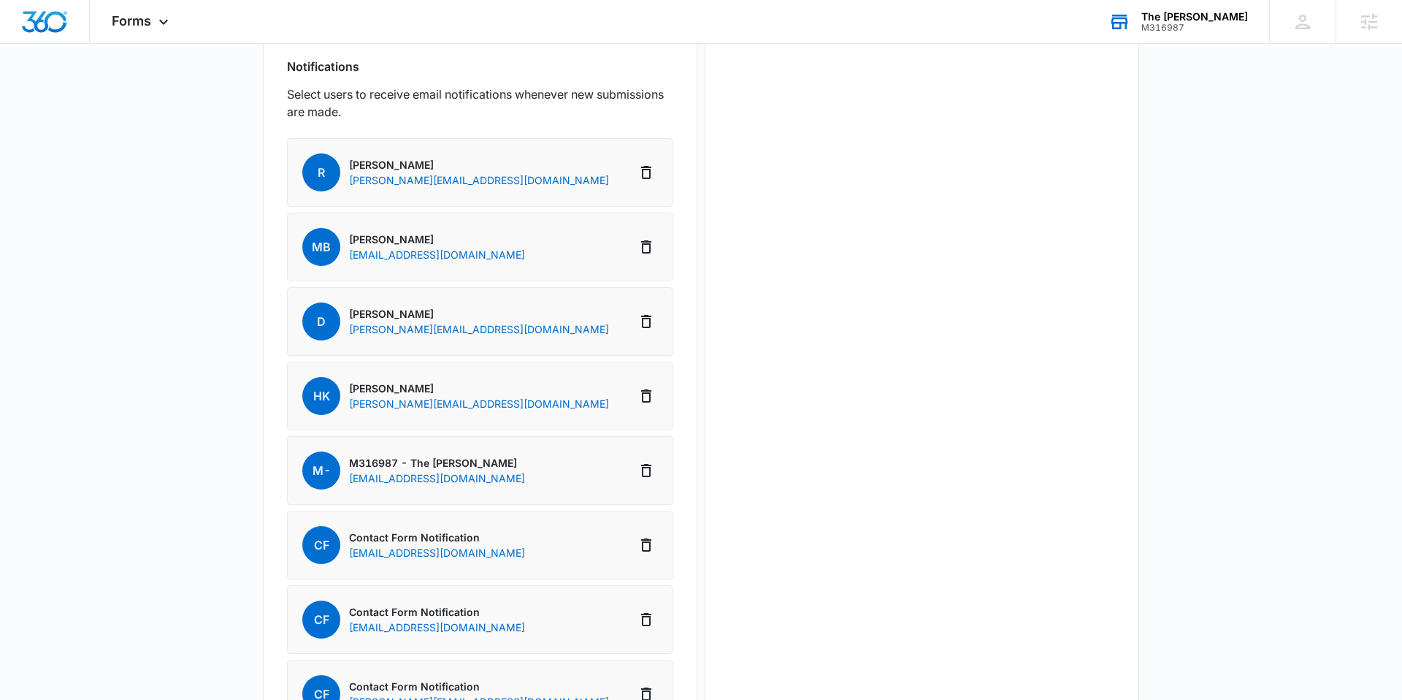
scroll to position [893, 0]
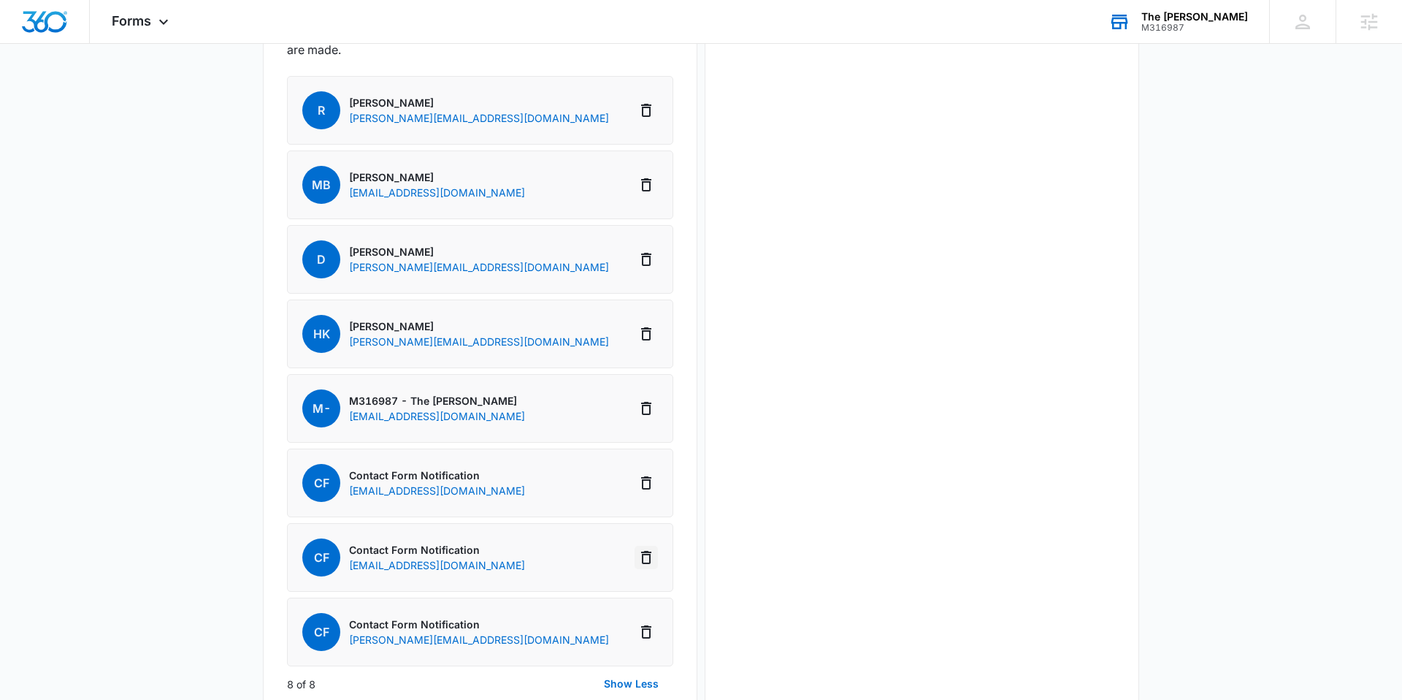
click at [643, 551] on icon "Delete Notification" at bounding box center [646, 557] width 10 height 13
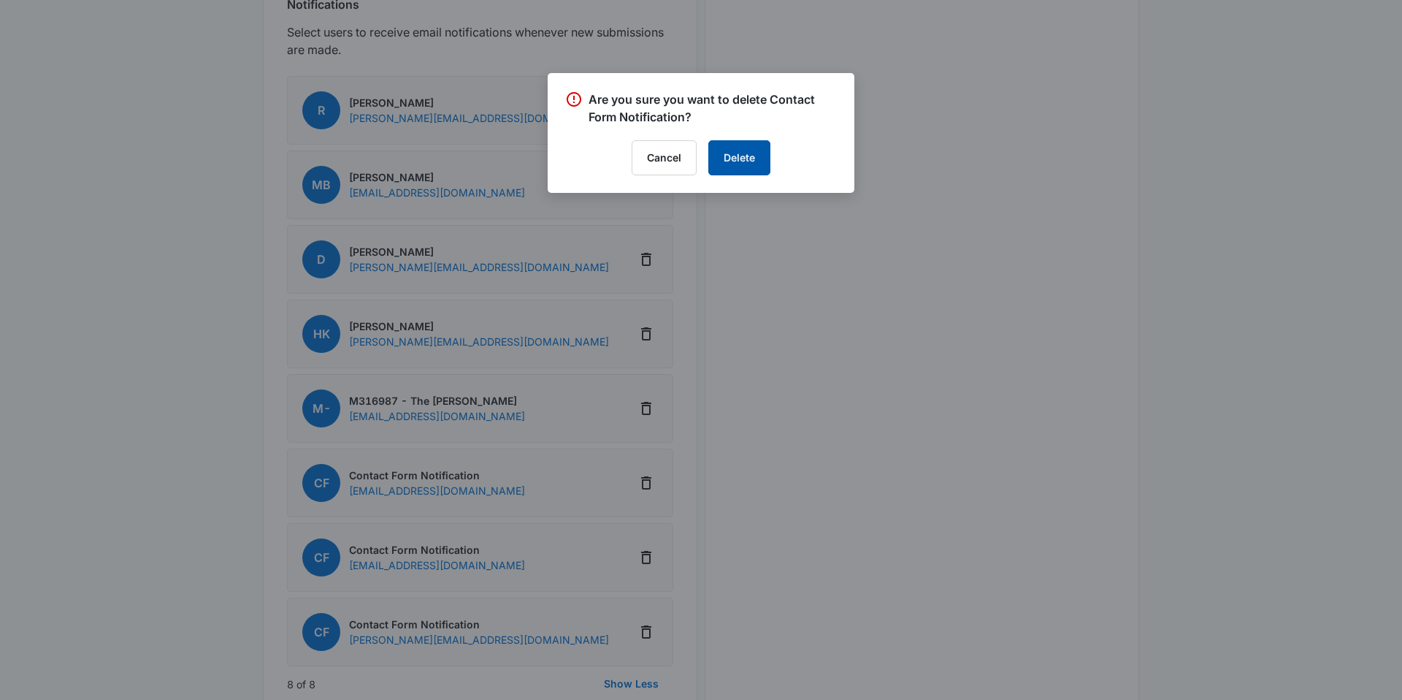
click at [736, 163] on button "Delete" at bounding box center [739, 157] width 62 height 35
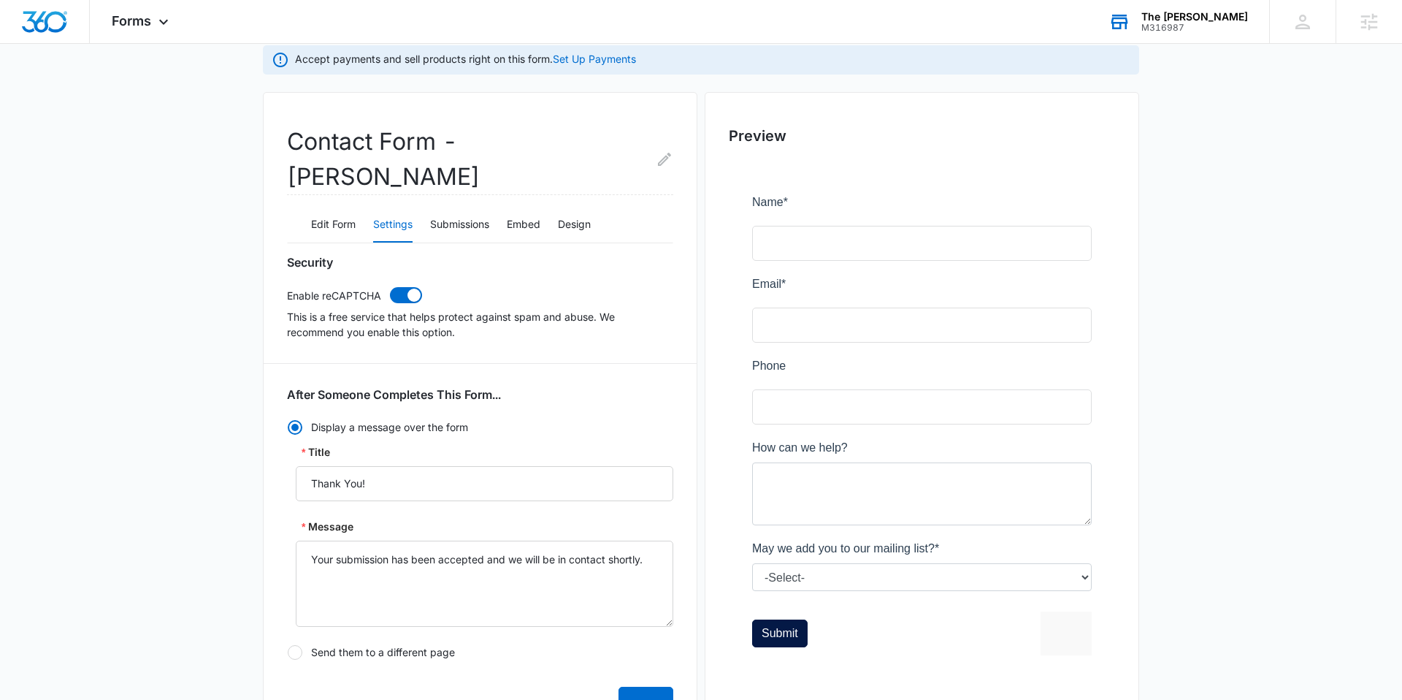
scroll to position [0, 0]
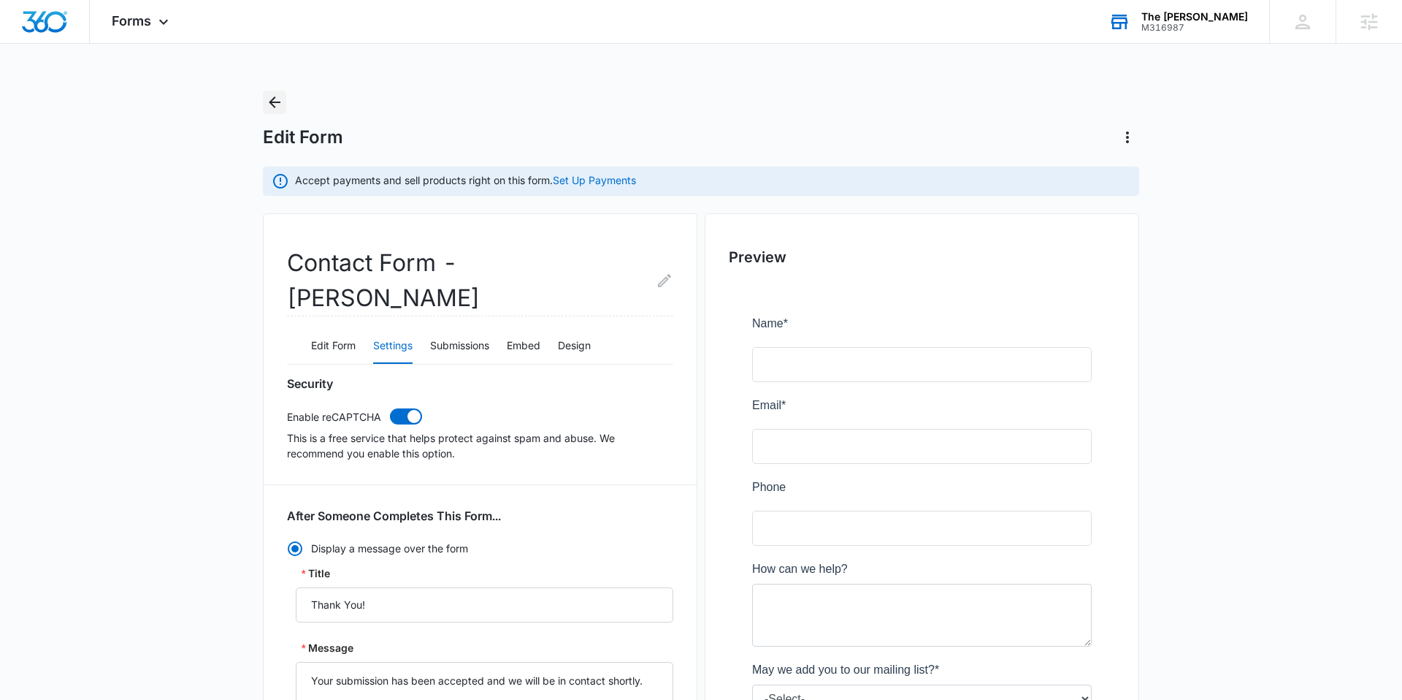
click at [266, 93] on icon "Back" at bounding box center [275, 102] width 18 height 18
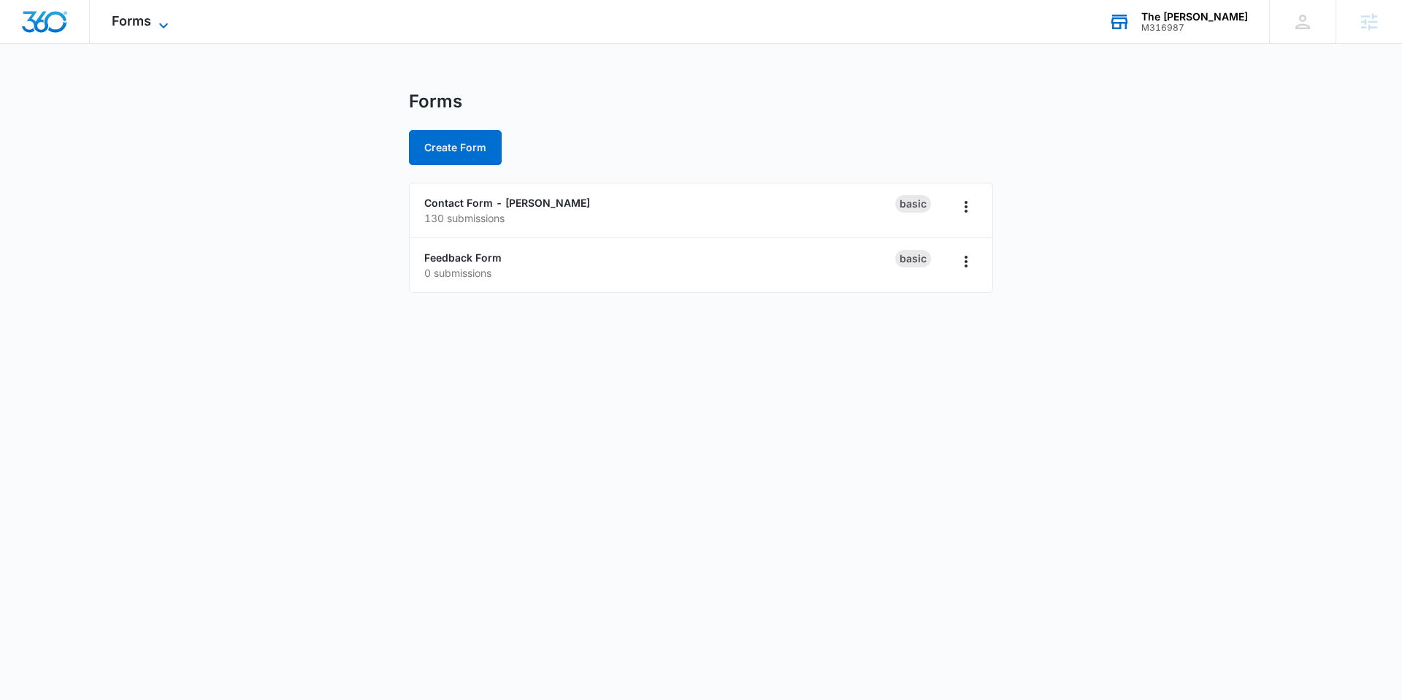
click at [131, 18] on span "Forms" at bounding box center [131, 20] width 39 height 15
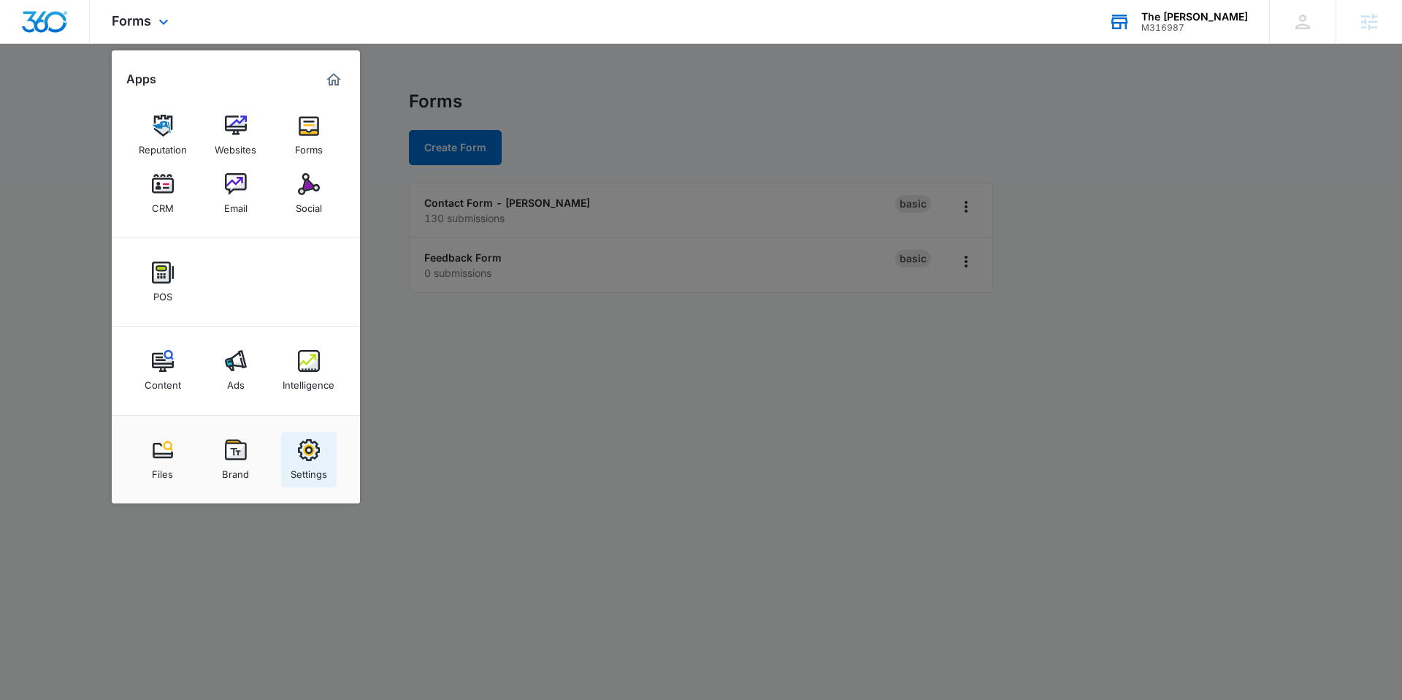
click at [307, 452] on img at bounding box center [309, 450] width 22 height 22
select select "11"
select select "US"
select select "America/New_York"
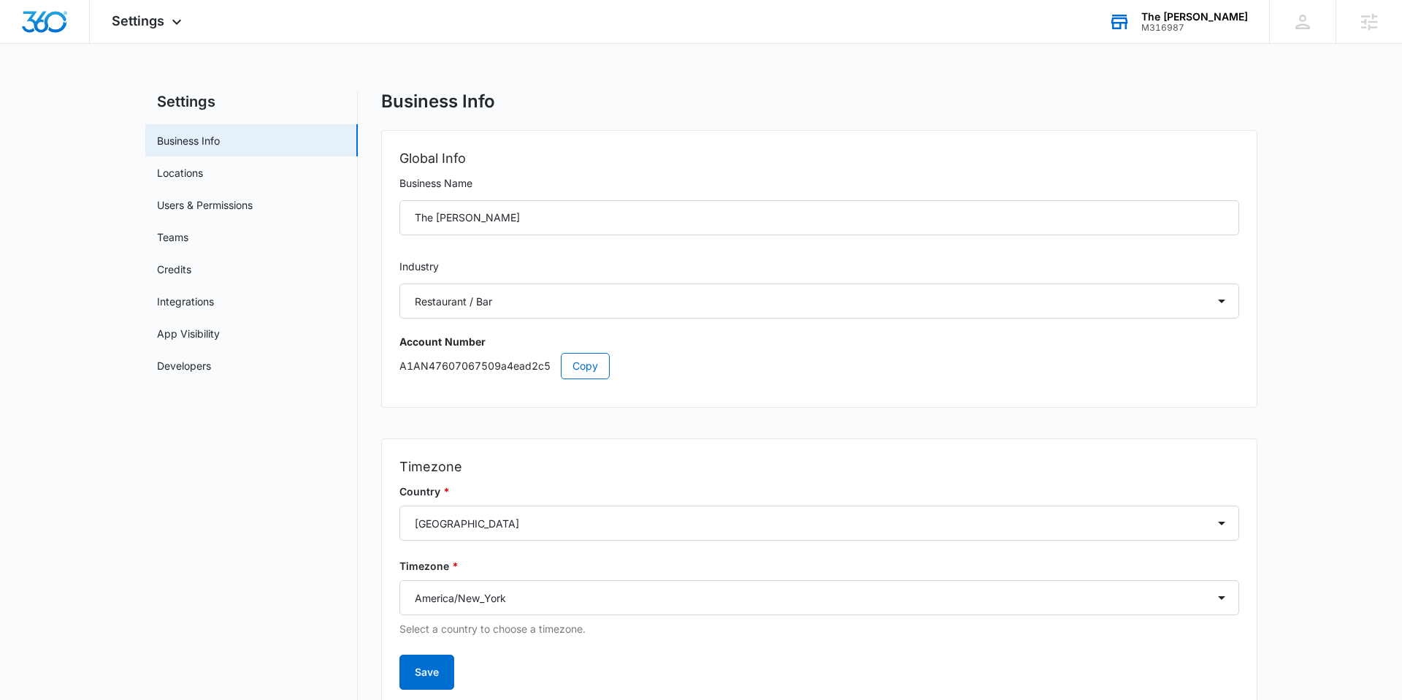
click at [1133, 40] on div "The Benjamin Ridgefield M316987 Your Accounts View All" at bounding box center [1178, 21] width 183 height 43
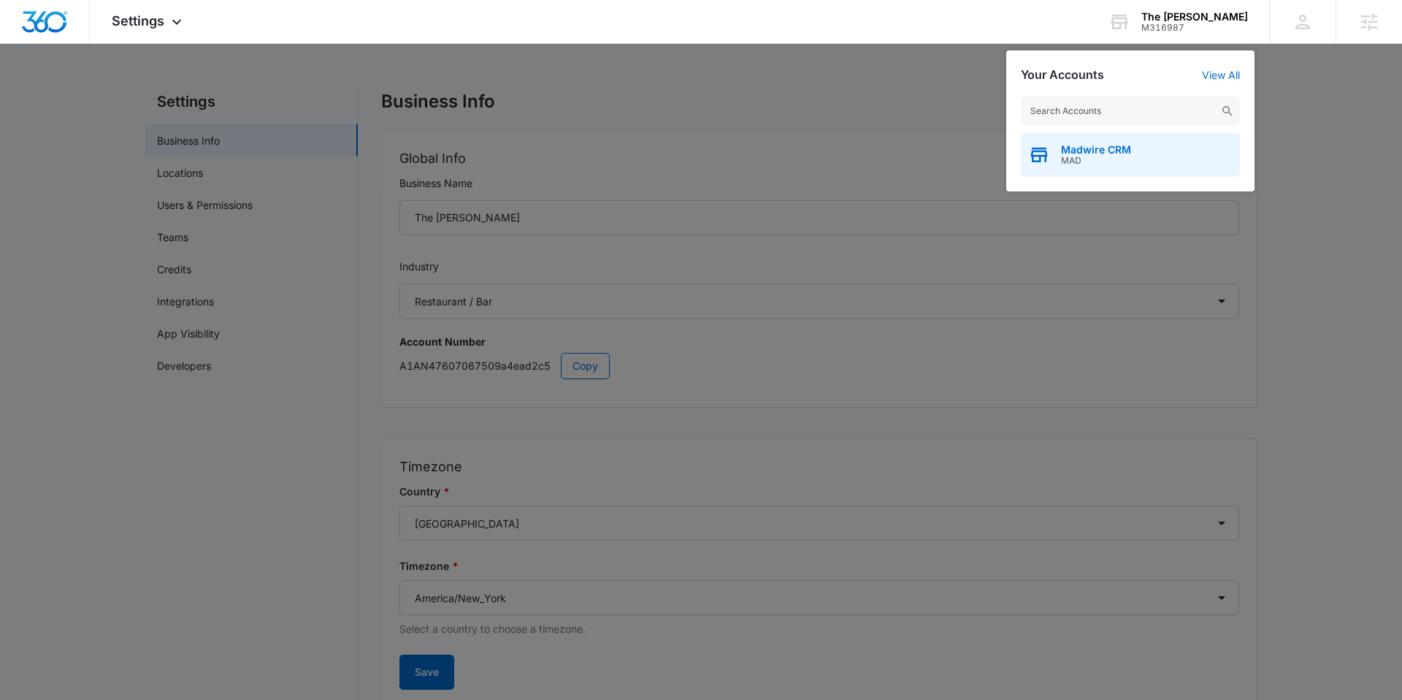
click at [1087, 152] on span "Madwire CRM" at bounding box center [1096, 150] width 70 height 12
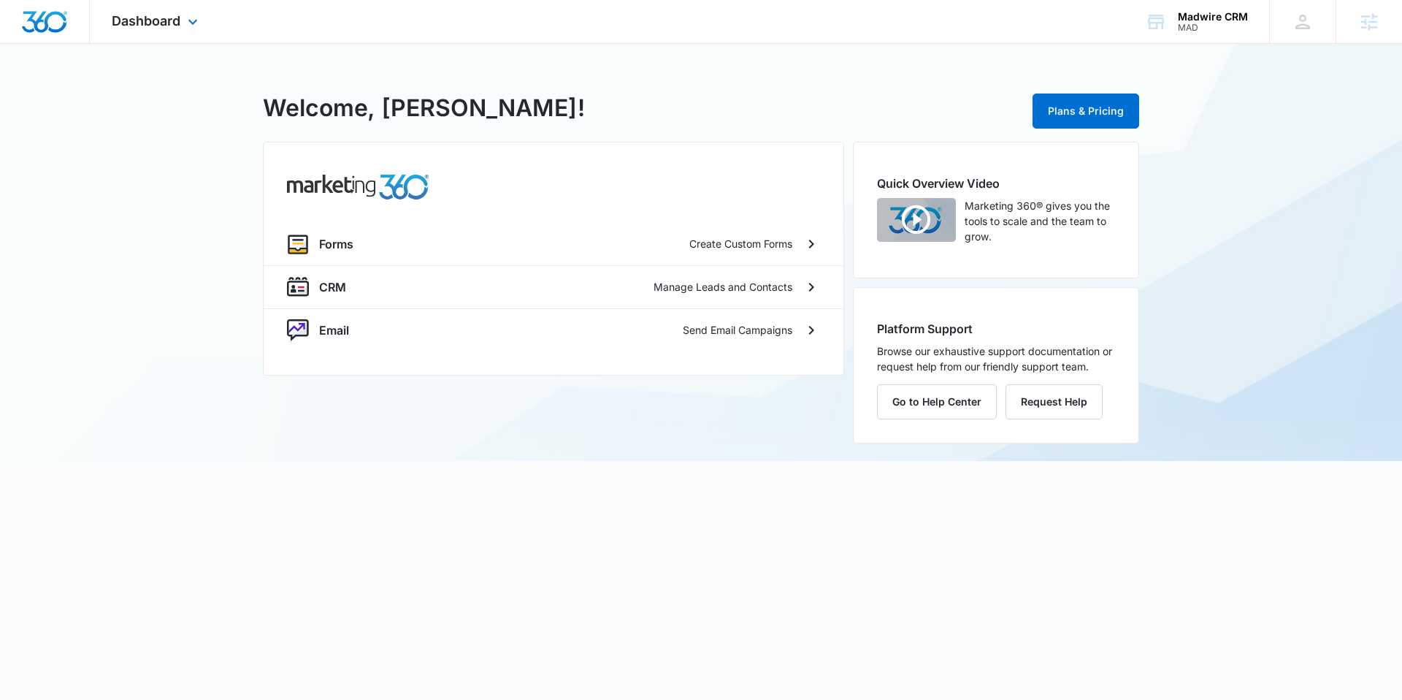
select select "6"
select select "US"
select select "America/Denver"
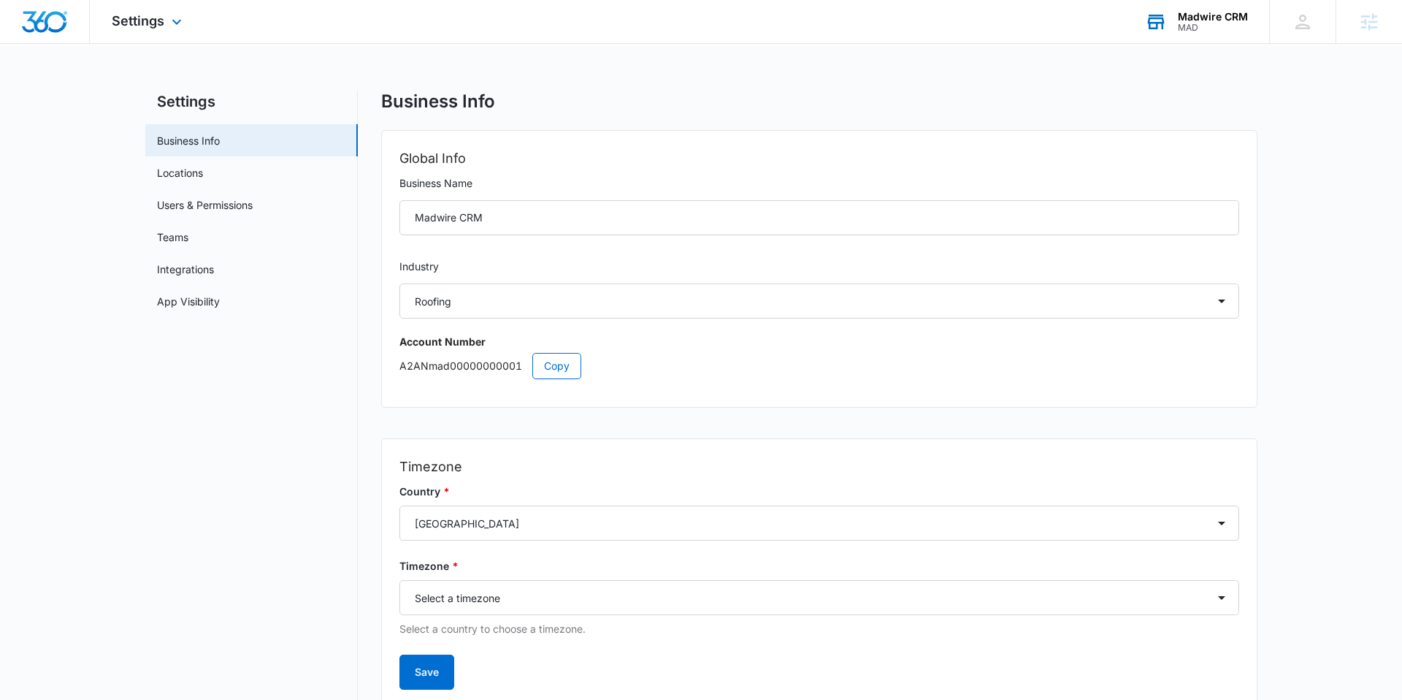
click at [1204, 20] on div "Madwire CRM" at bounding box center [1213, 17] width 70 height 12
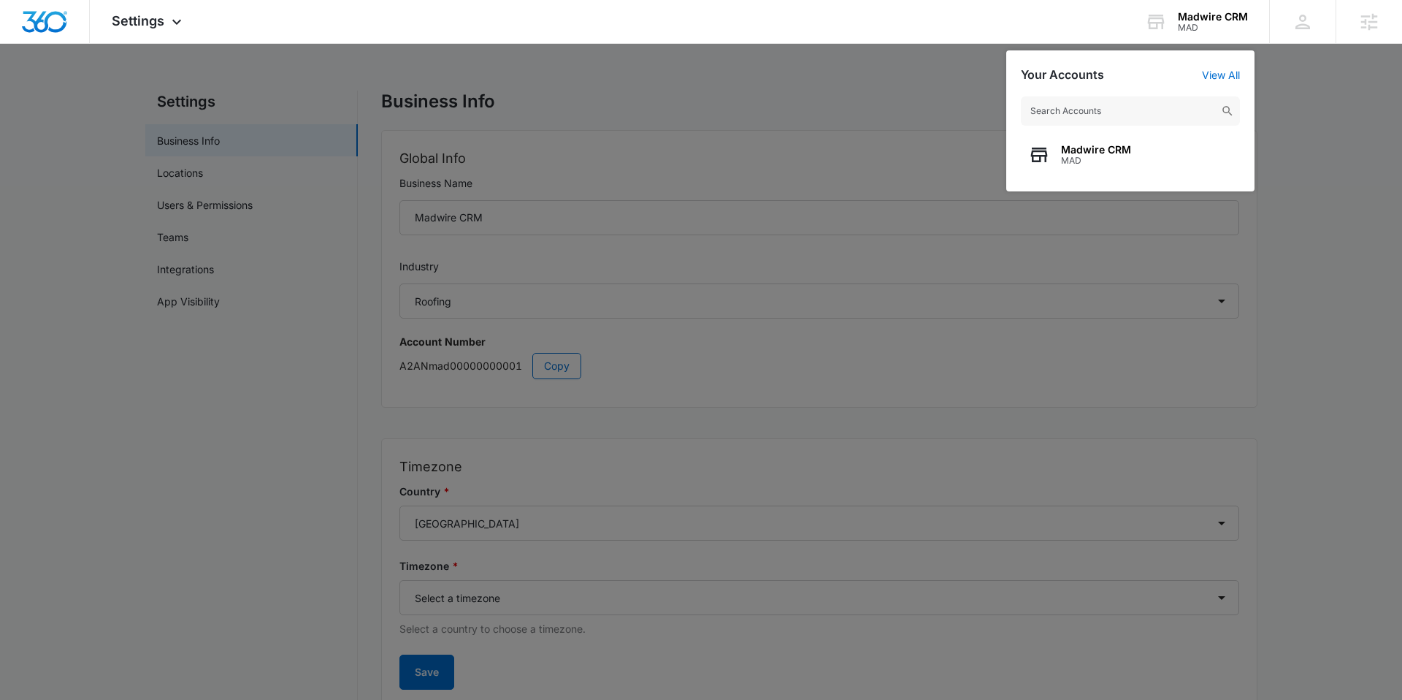
click at [1127, 115] on input "text" at bounding box center [1130, 110] width 219 height 29
type input "the benj"
click at [1128, 156] on span "M316987" at bounding box center [1114, 161] width 107 height 10
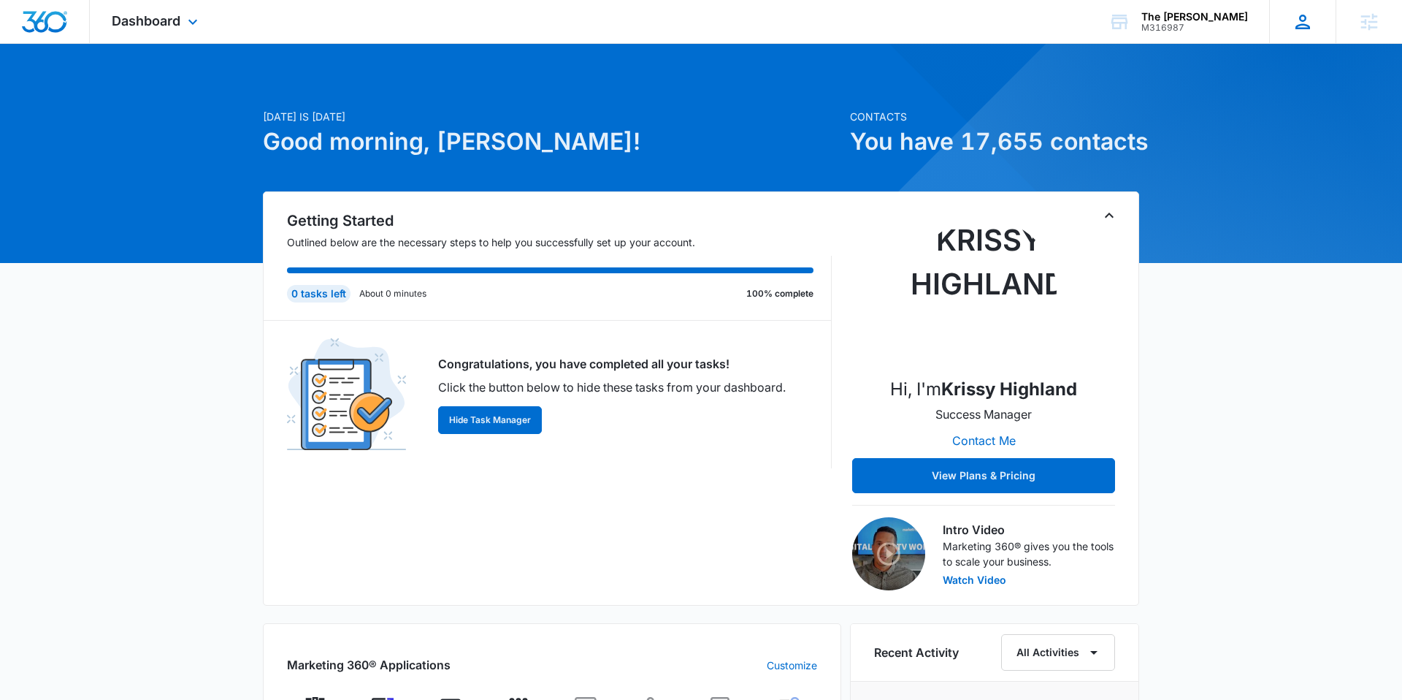
click at [1290, 25] on div "KH Krissy Highland krissy.highland@madwire.com My Profile Notifications Support…" at bounding box center [1302, 21] width 66 height 43
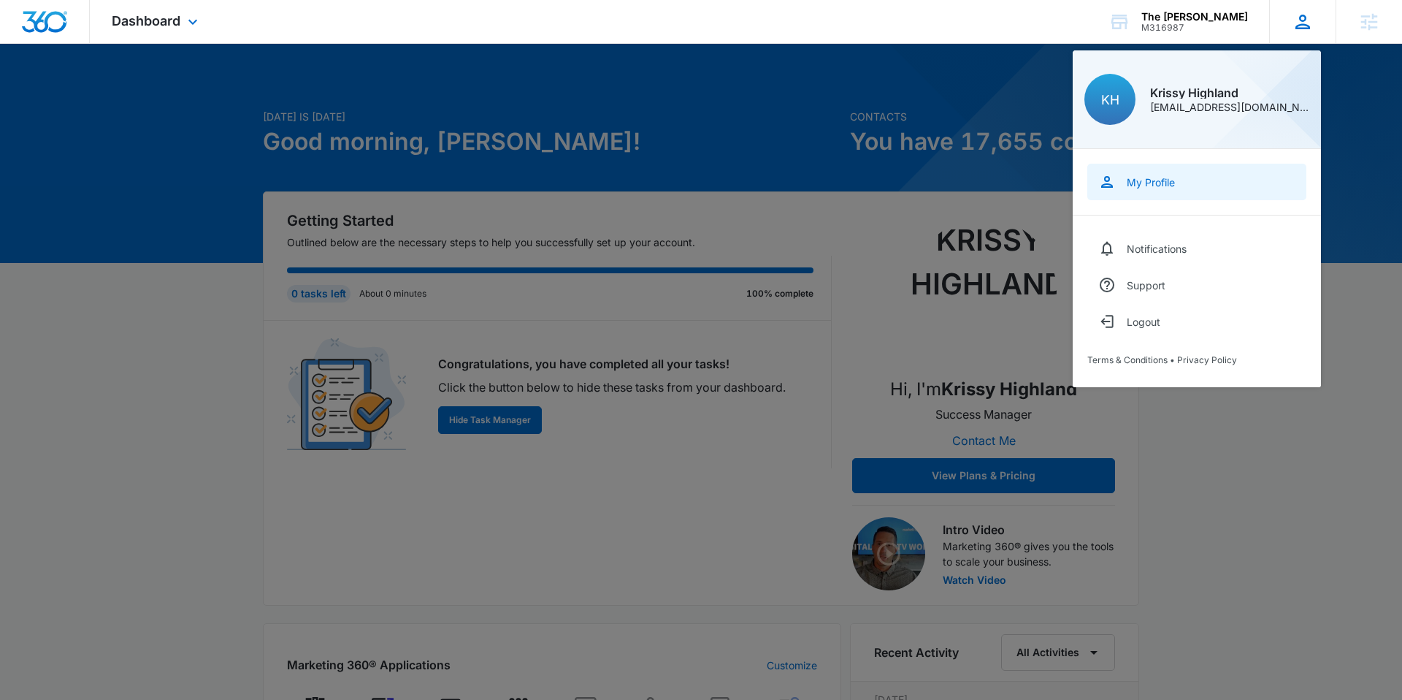
click at [1138, 183] on div "My Profile" at bounding box center [1151, 182] width 48 height 12
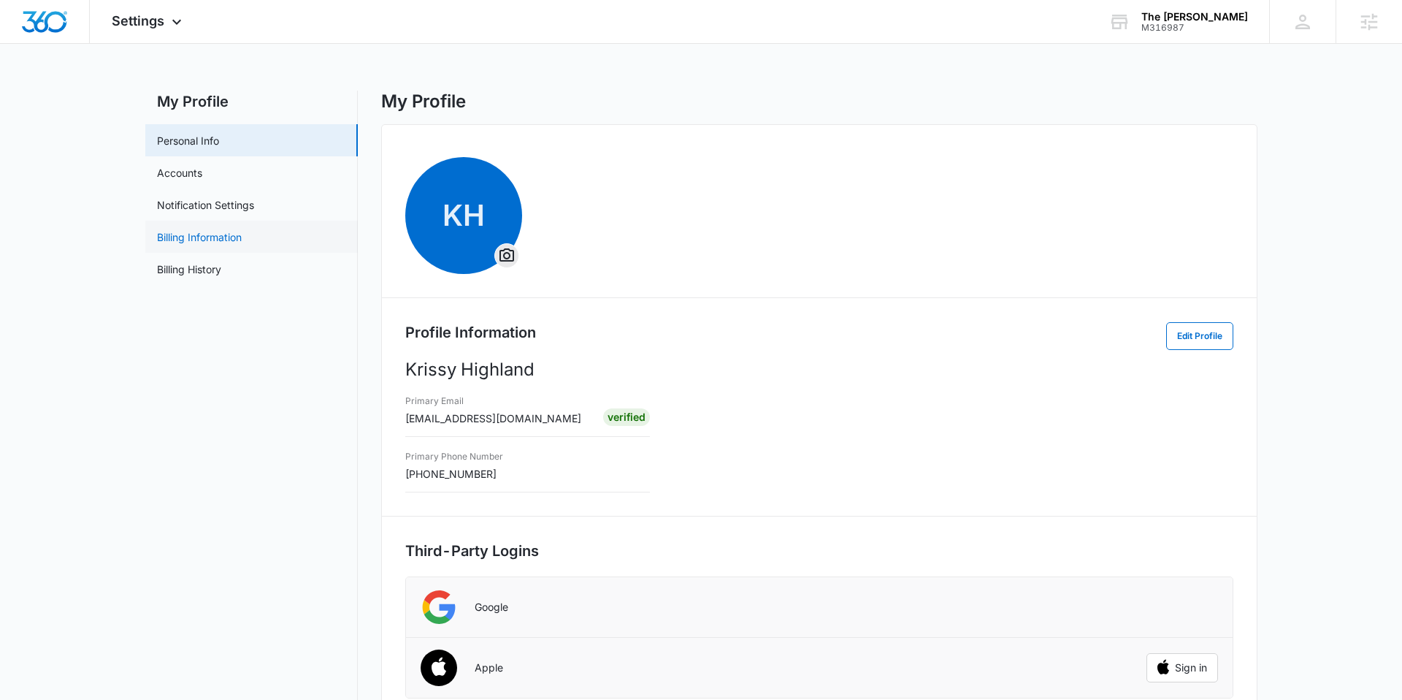
click at [225, 240] on link "Billing Information" at bounding box center [199, 236] width 85 height 15
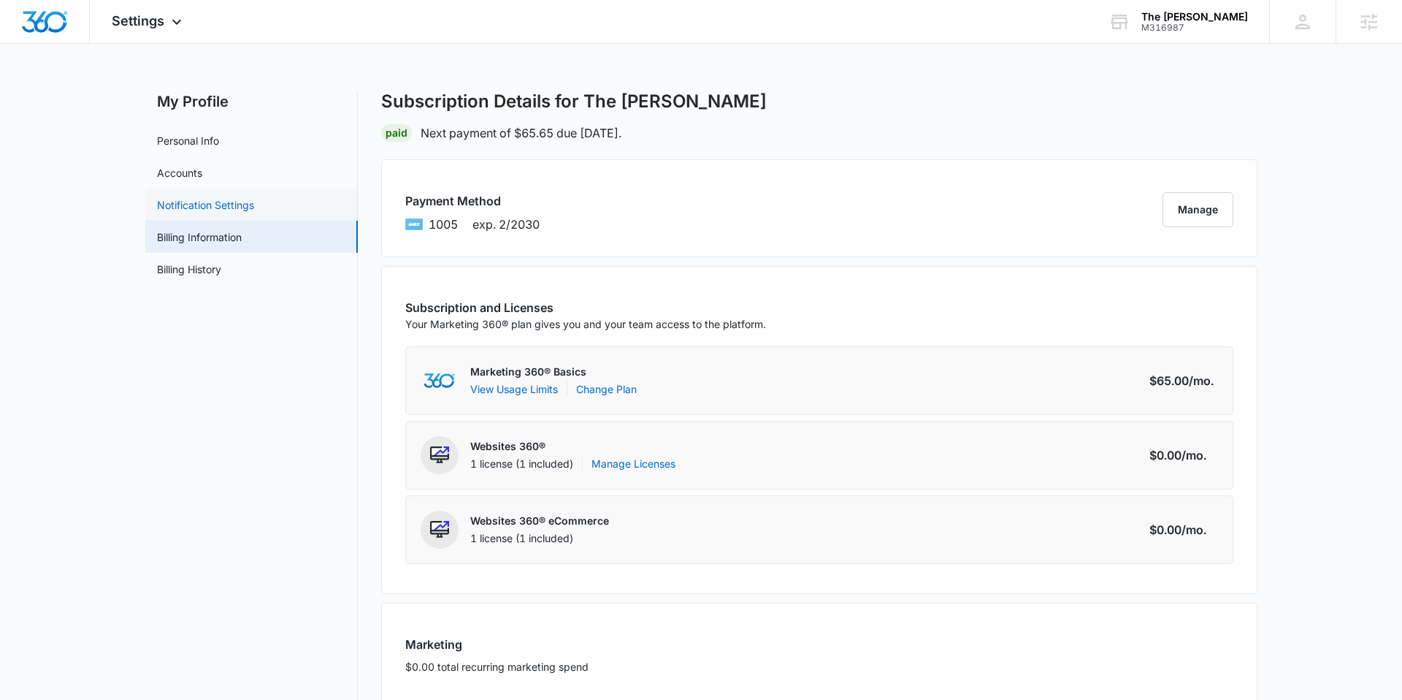
click at [191, 197] on link "Notification Settings" at bounding box center [205, 204] width 97 height 15
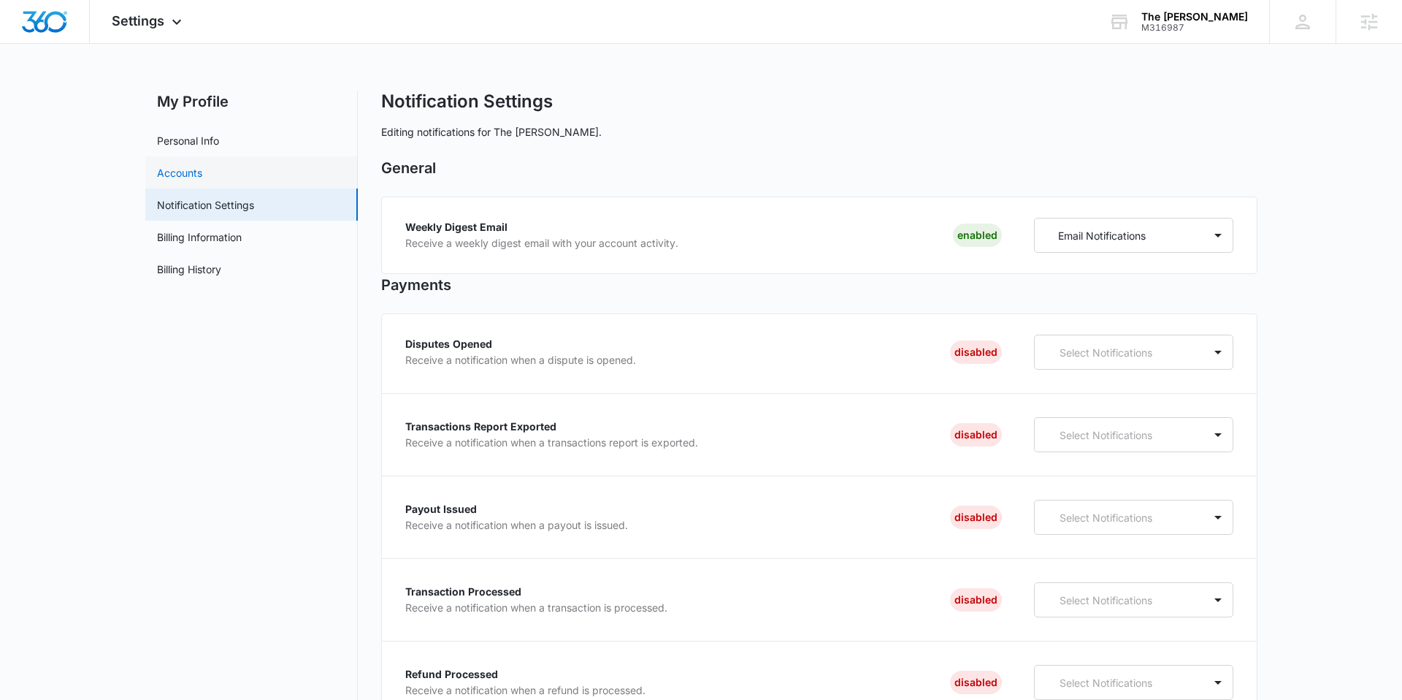
click at [202, 180] on link "Accounts" at bounding box center [179, 172] width 45 height 15
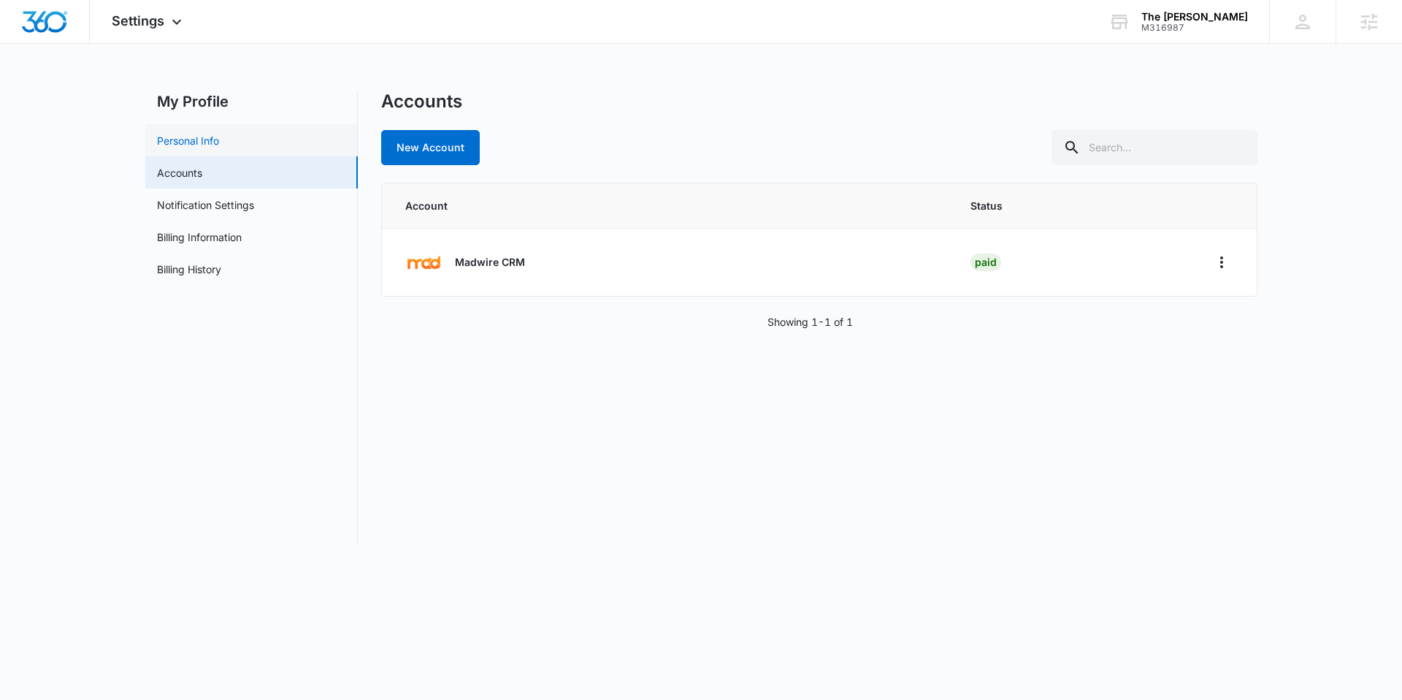
click at [219, 148] on link "Personal Info" at bounding box center [188, 140] width 62 height 15
